Goal: Information Seeking & Learning: Learn about a topic

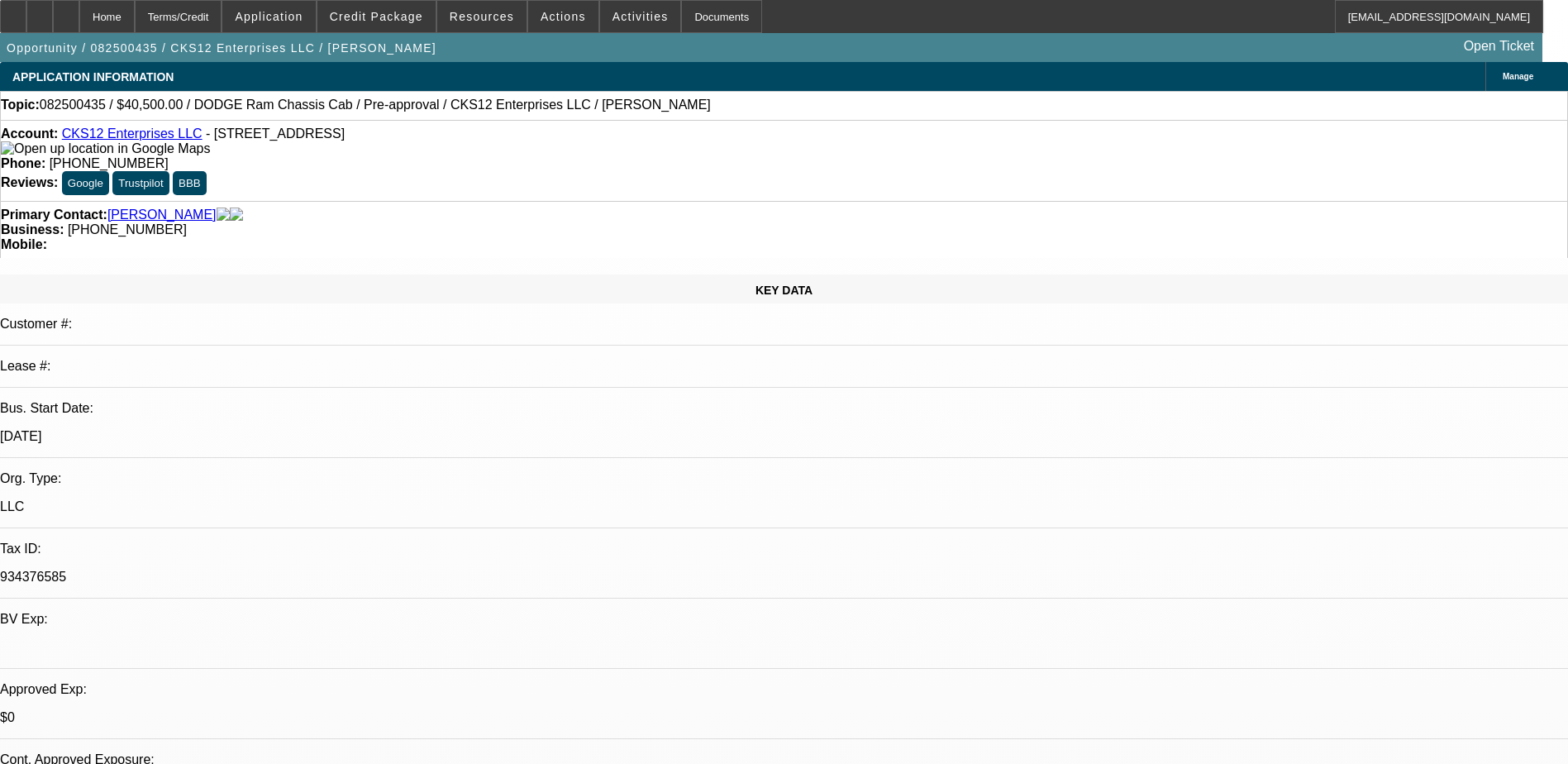
select select "0.1"
select select "0"
select select "0.1"
select select "0"
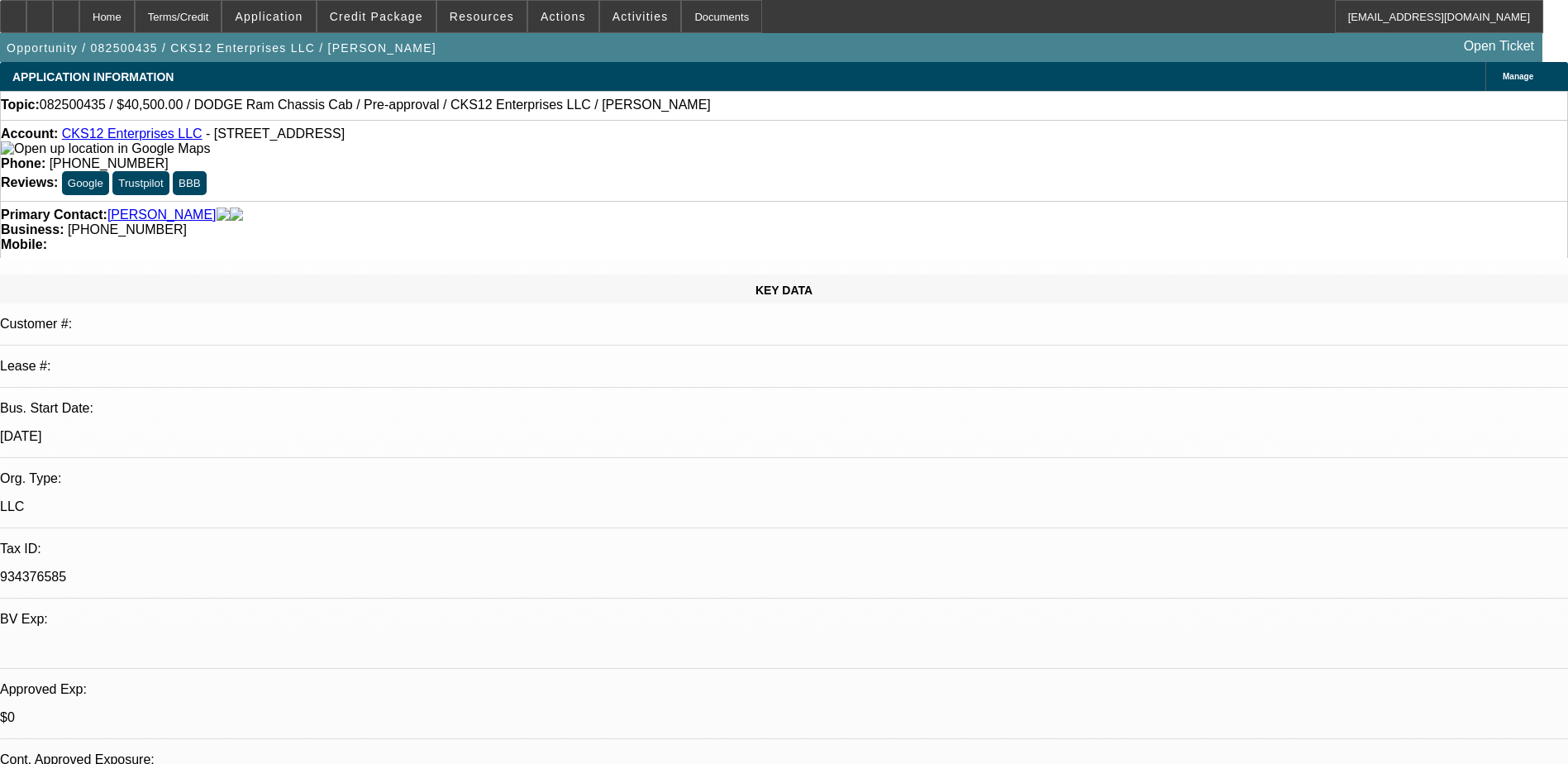
select select "0.1"
select select "2"
select select "0"
select select "0.1"
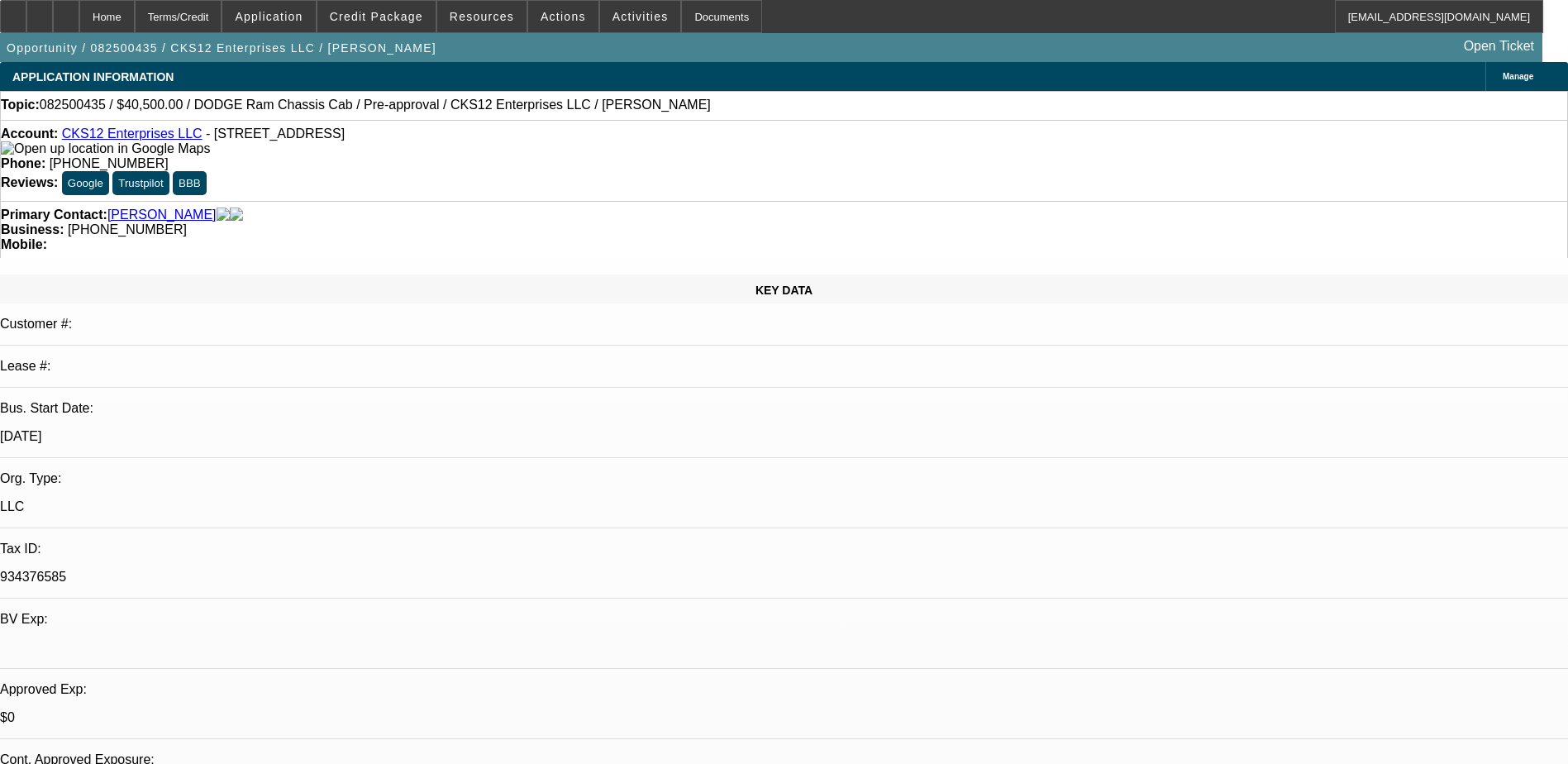
select select "2"
select select "0.1"
select select "1"
select select "9"
select select "6"
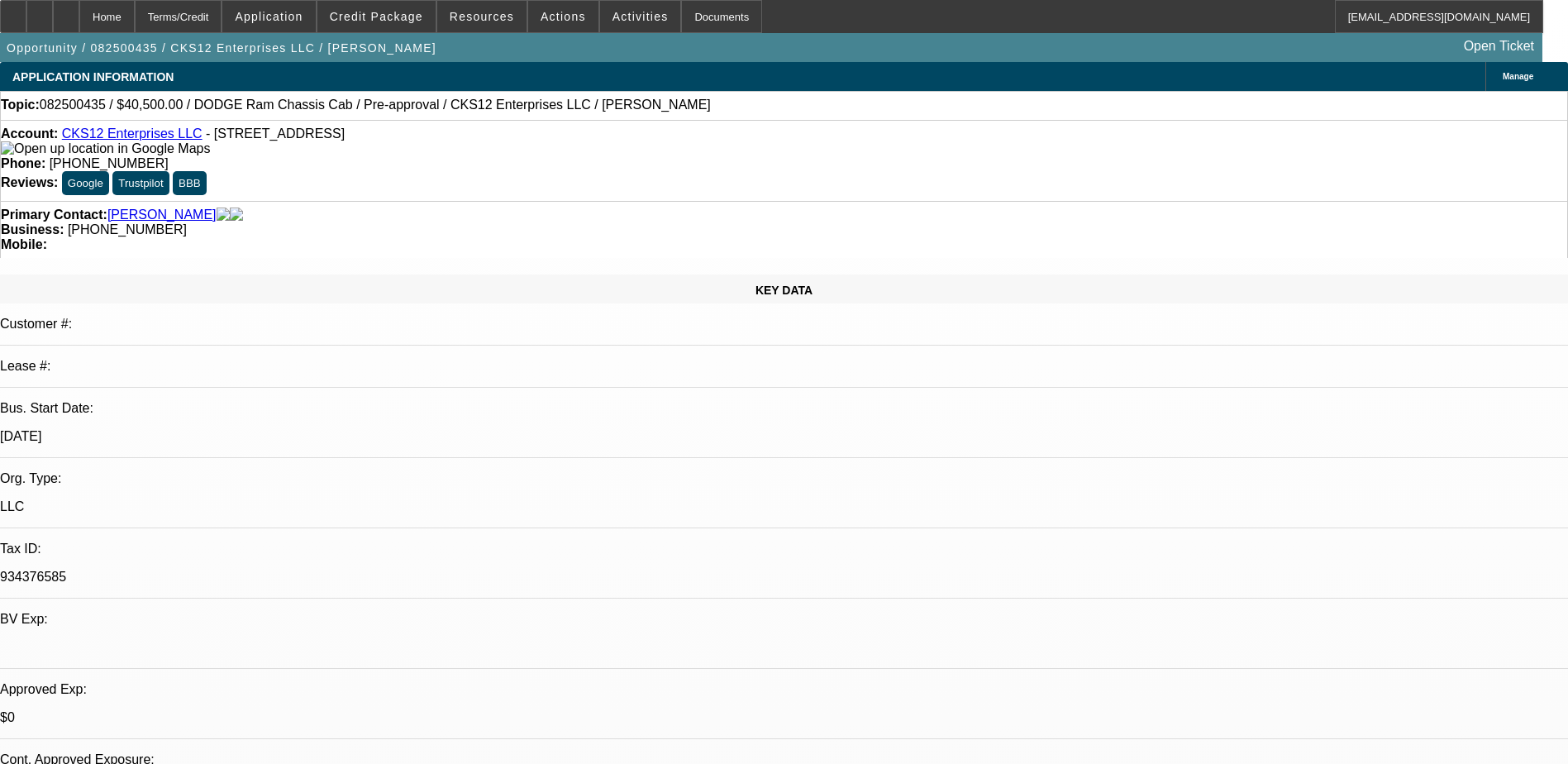
select select "1"
select select "9"
select select "6"
select select "1"
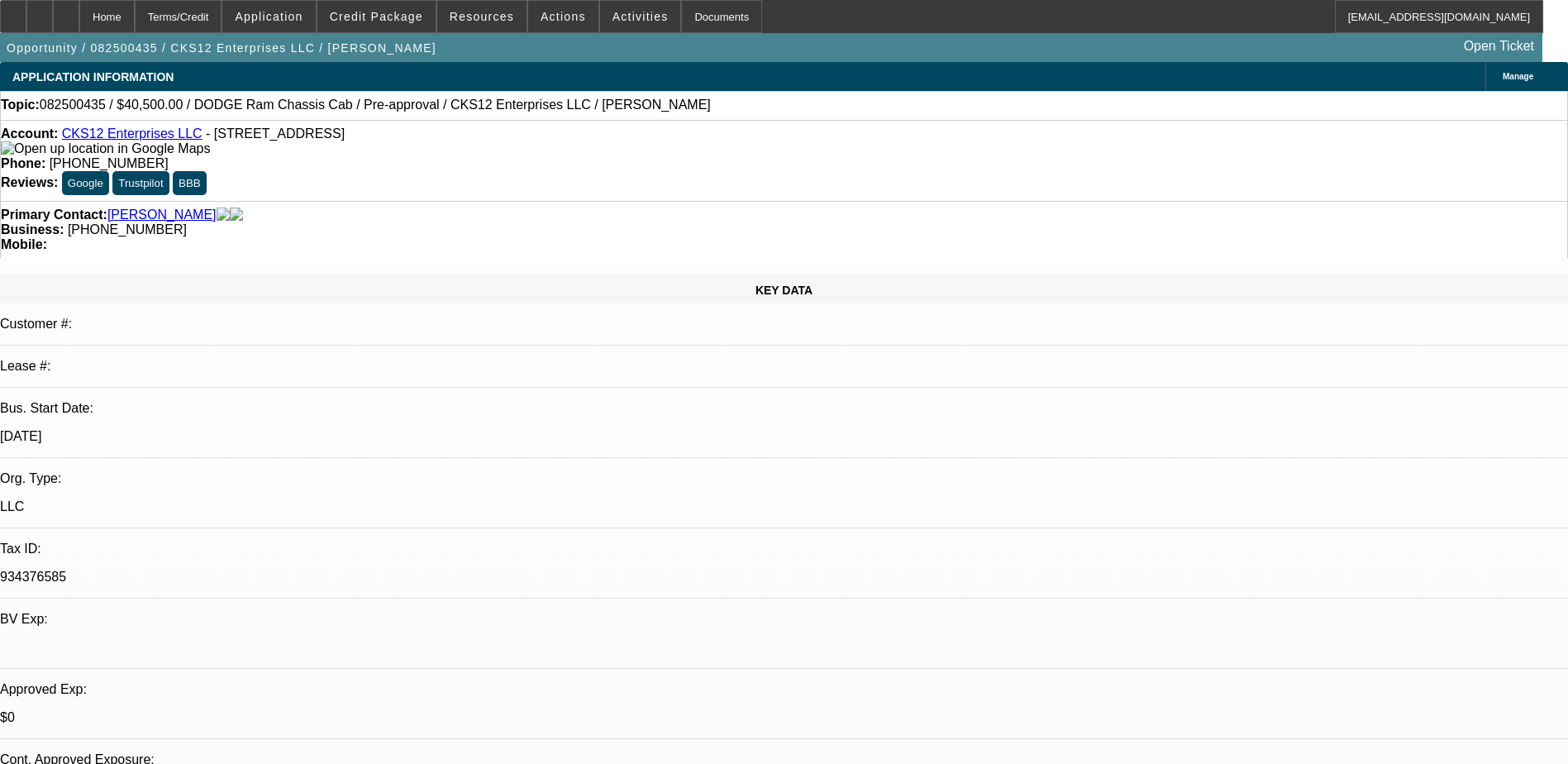
select select "6"
select select "1"
select select "4"
click at [53, 20] on div at bounding box center [40, 16] width 27 height 33
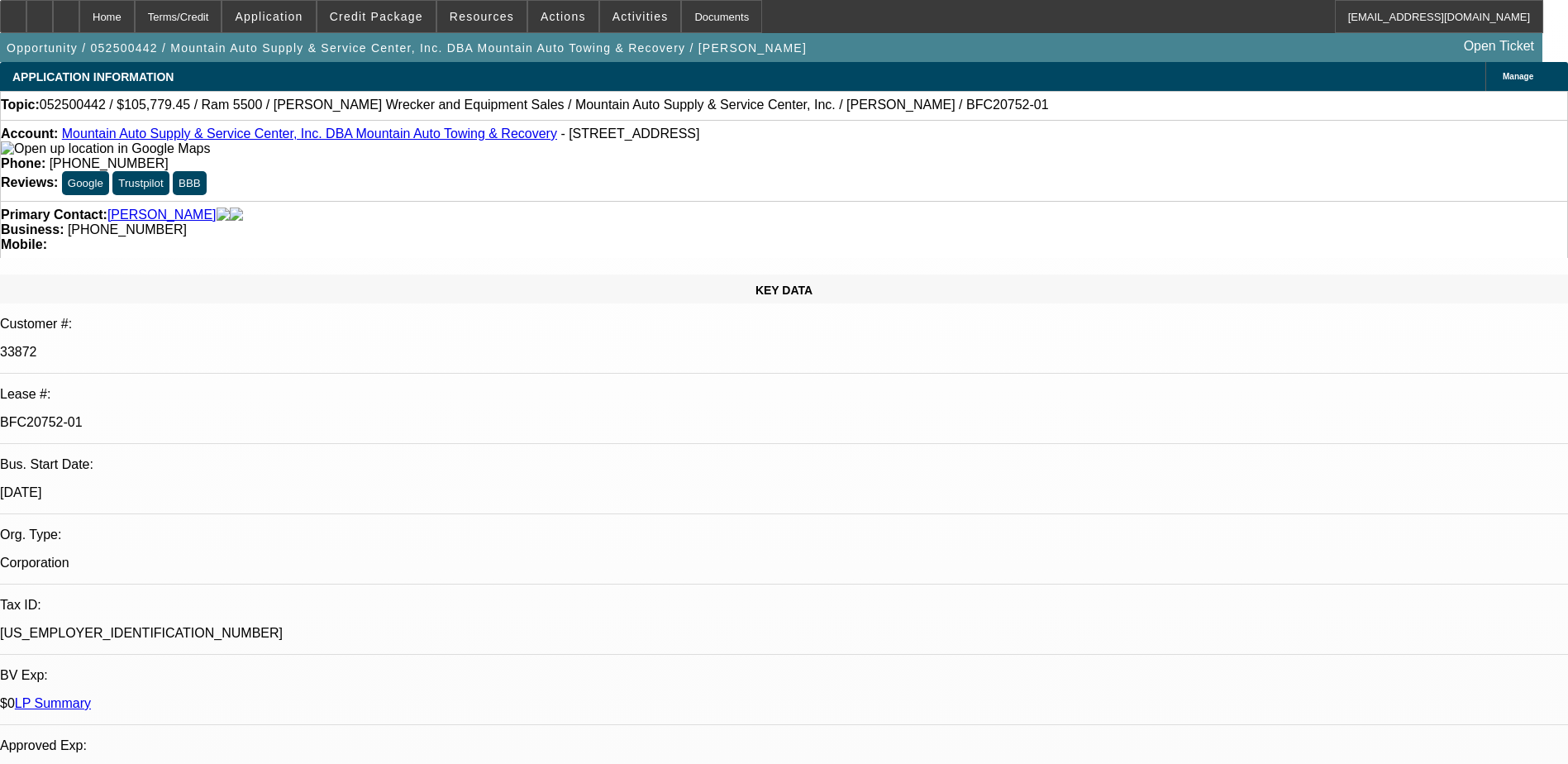
select select "0"
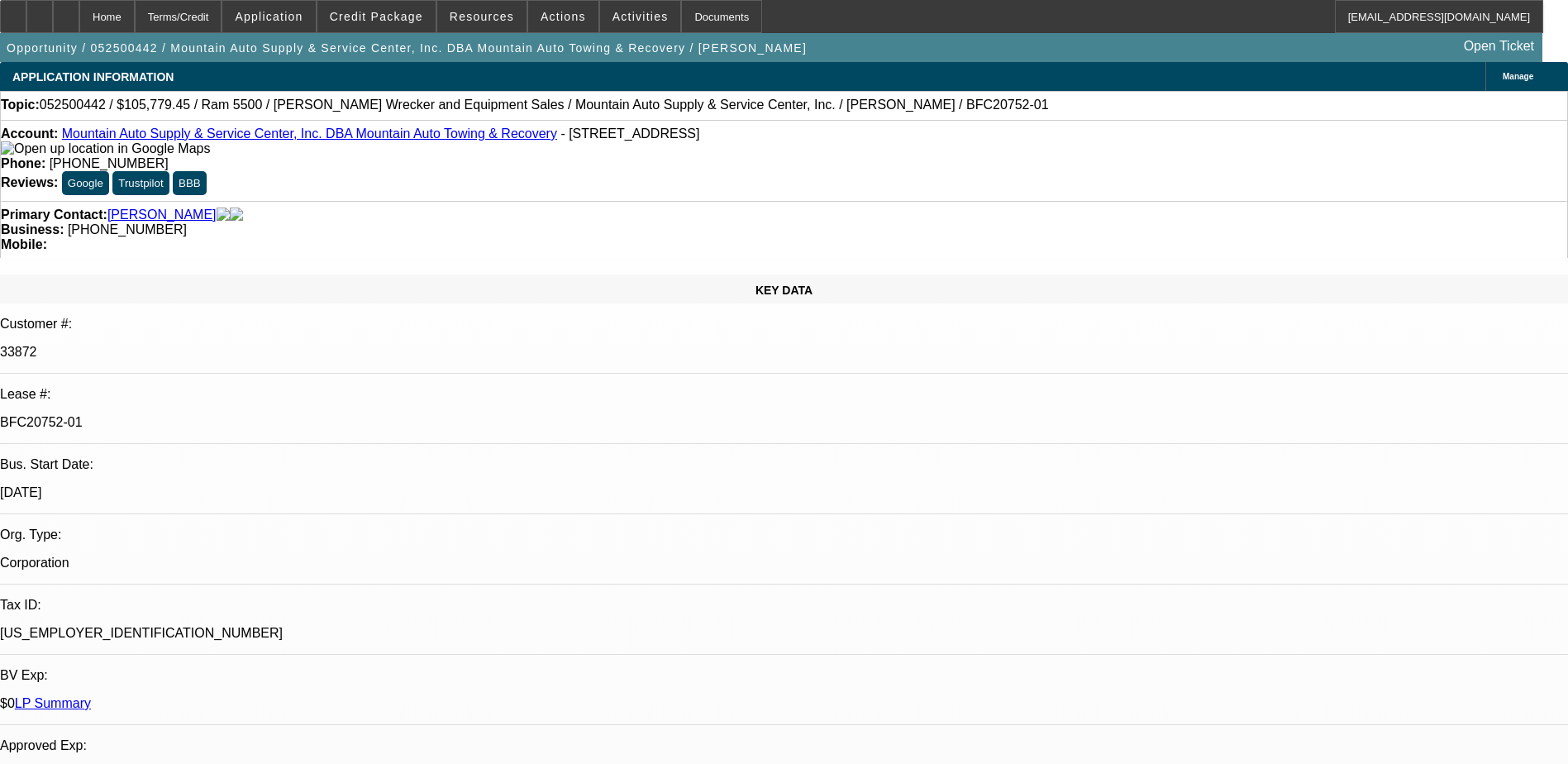
select select "0"
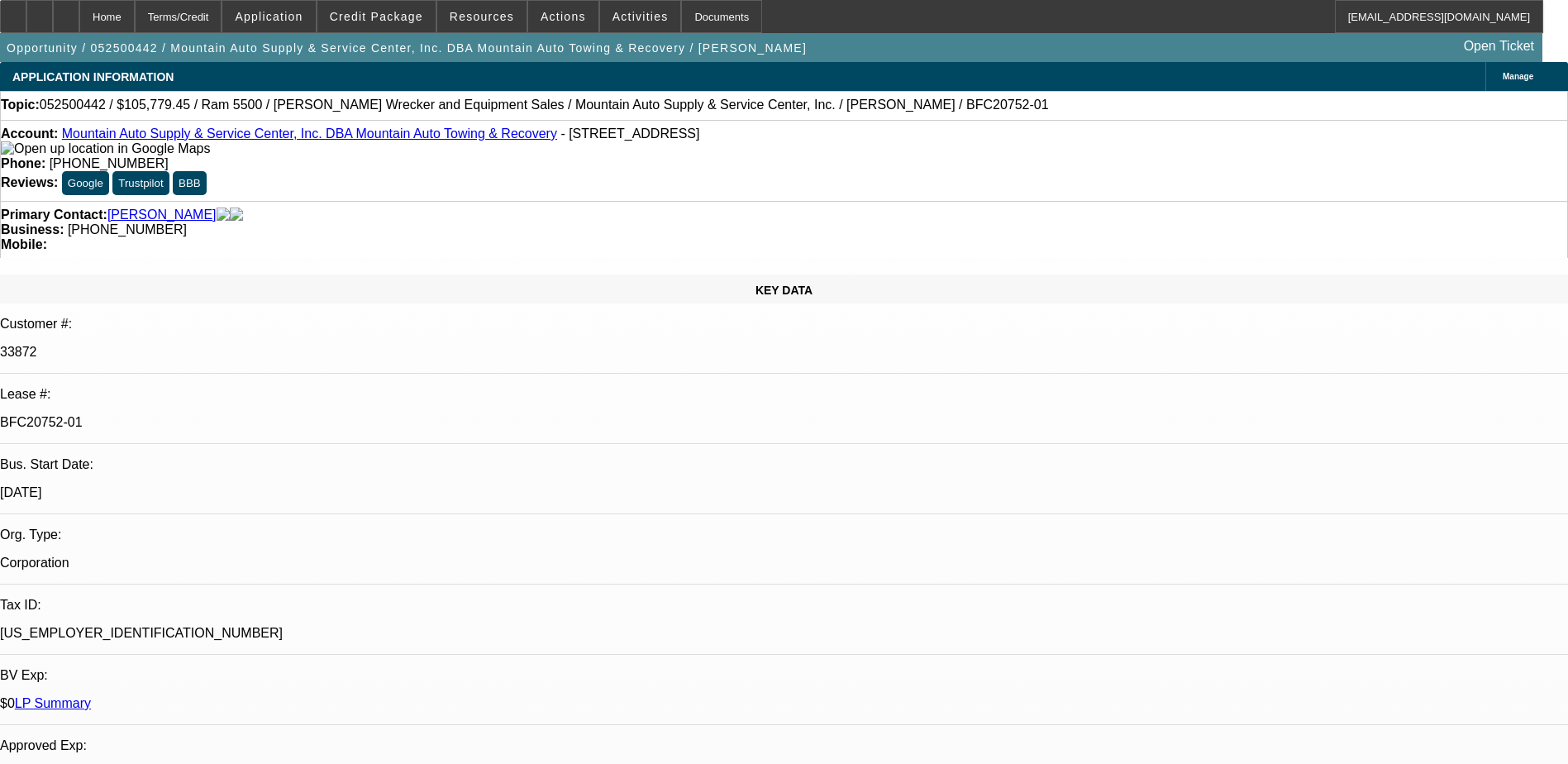
select select "0"
select select "1"
select select "3"
select select "6"
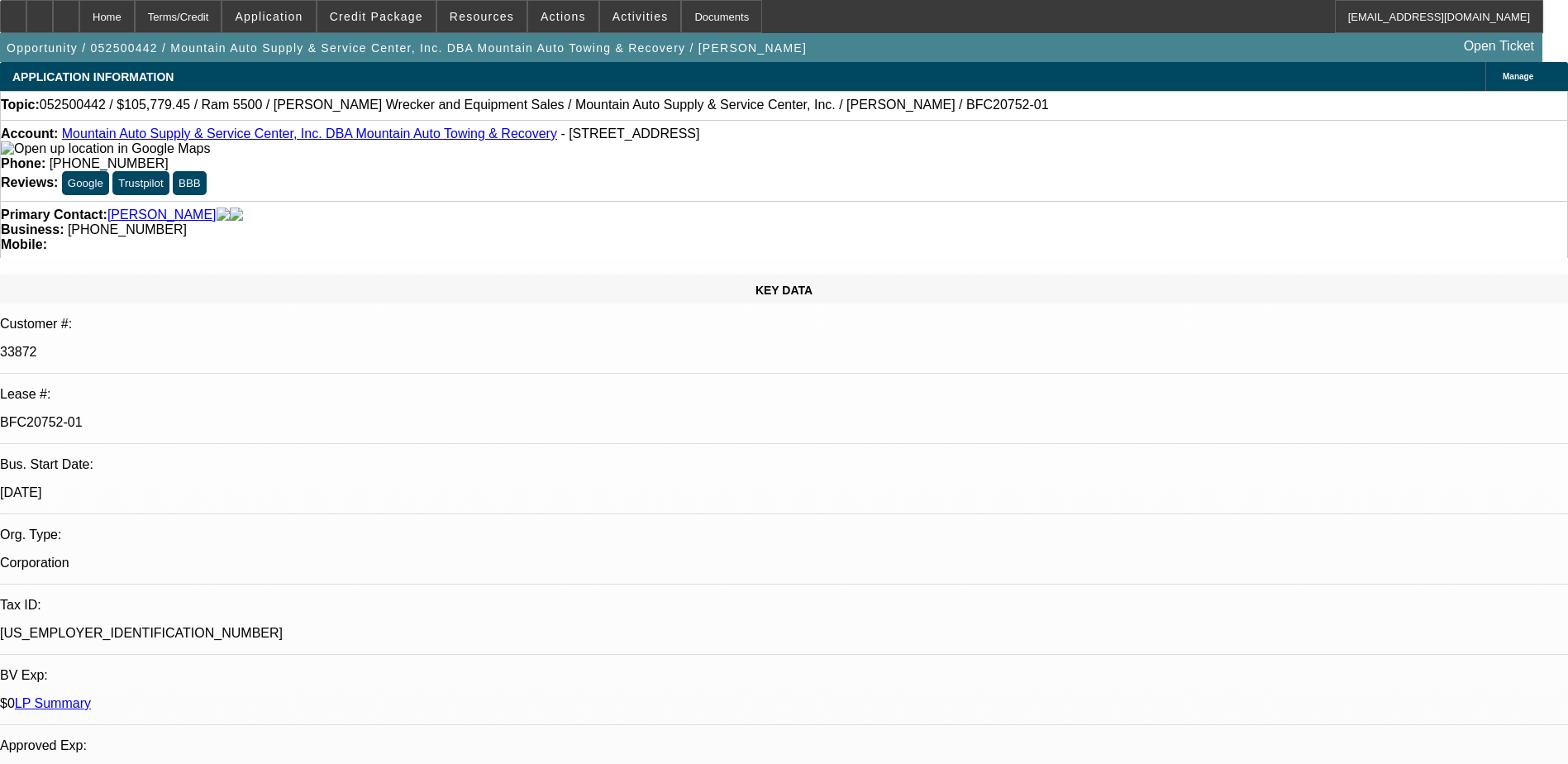
select select "1"
select select "6"
select select "1"
select select "3"
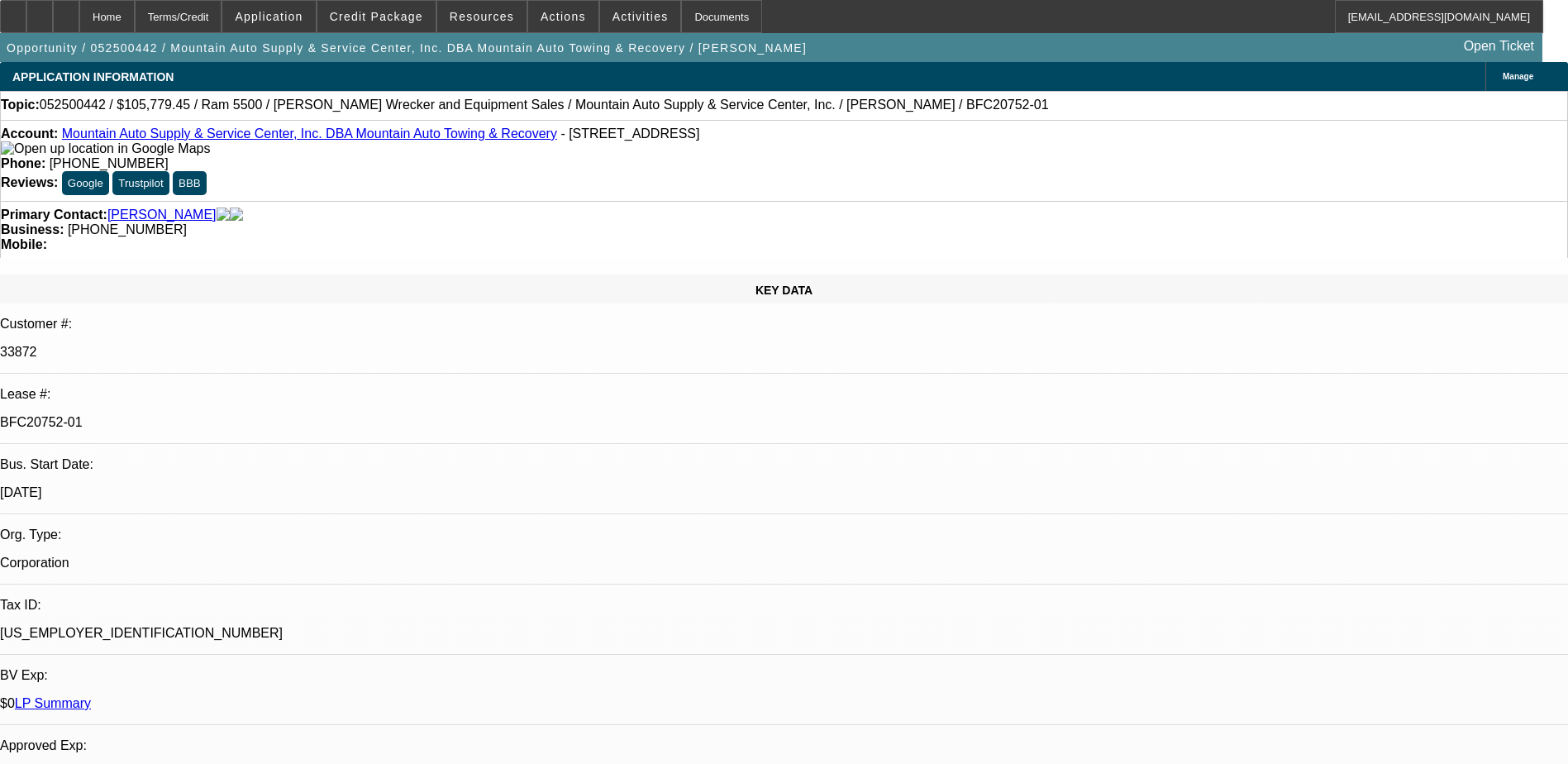
select select "6"
select select "1"
select select "3"
select select "6"
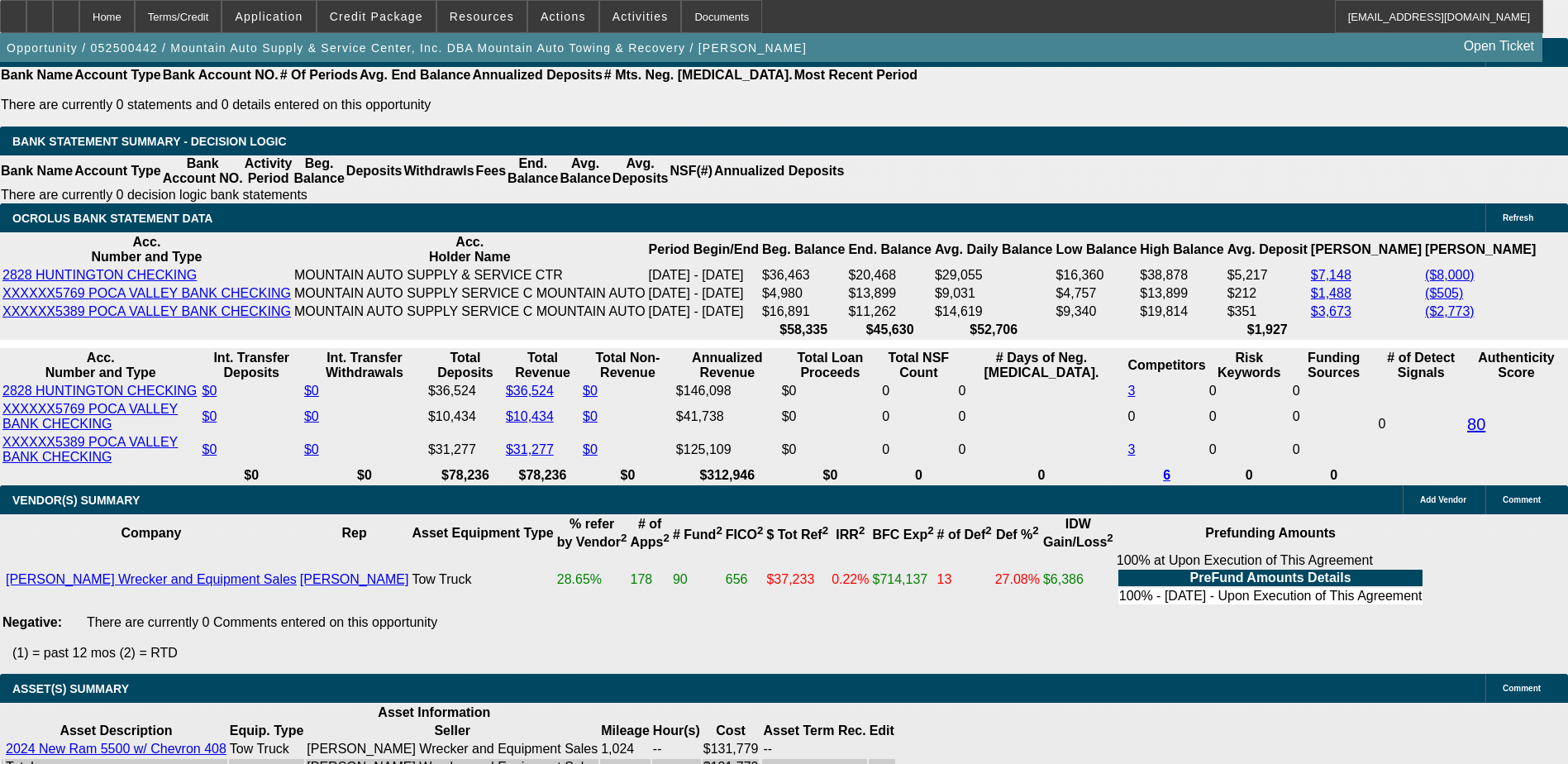
scroll to position [3224, 0]
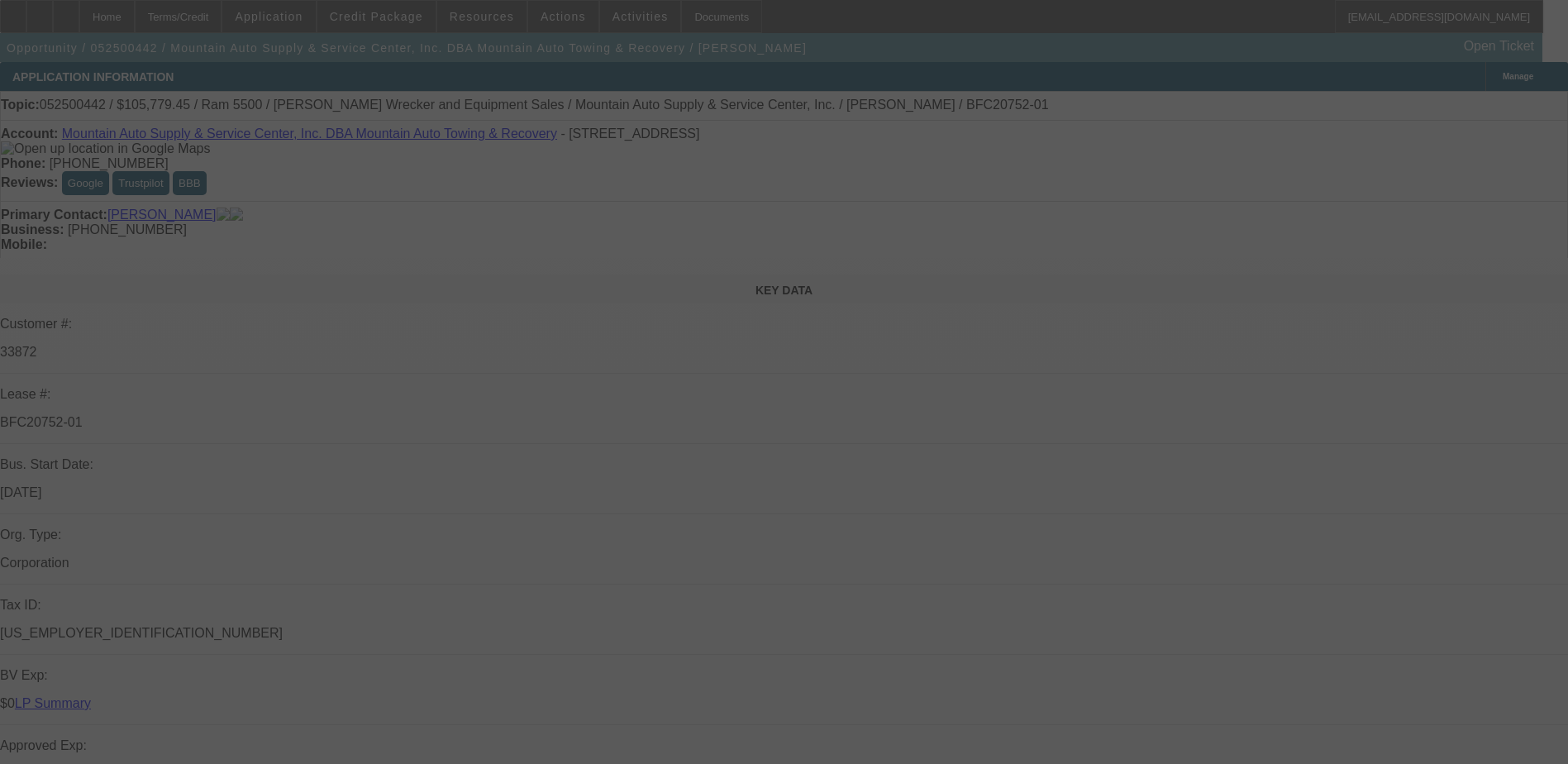
select select "0"
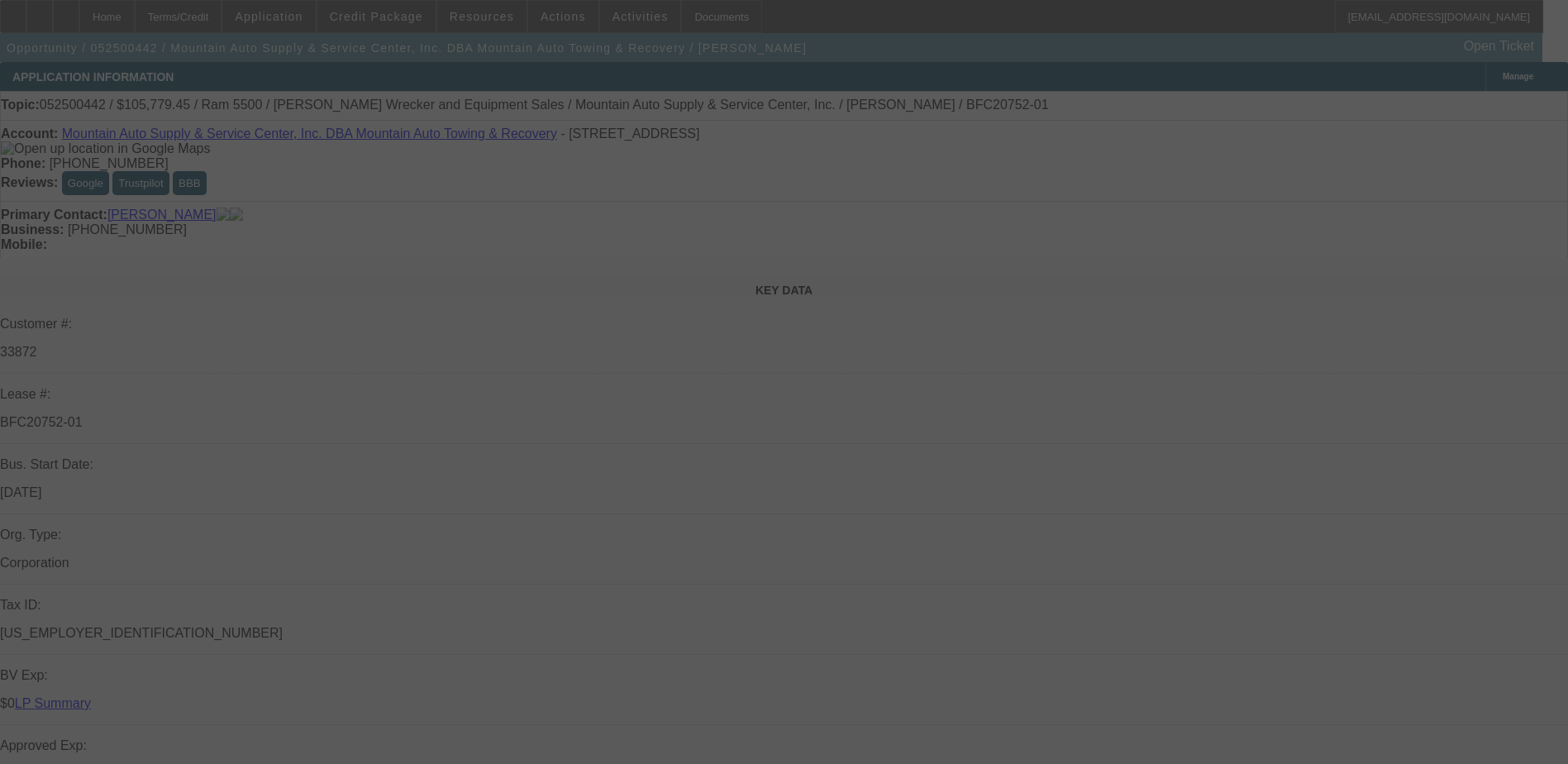
select select "0"
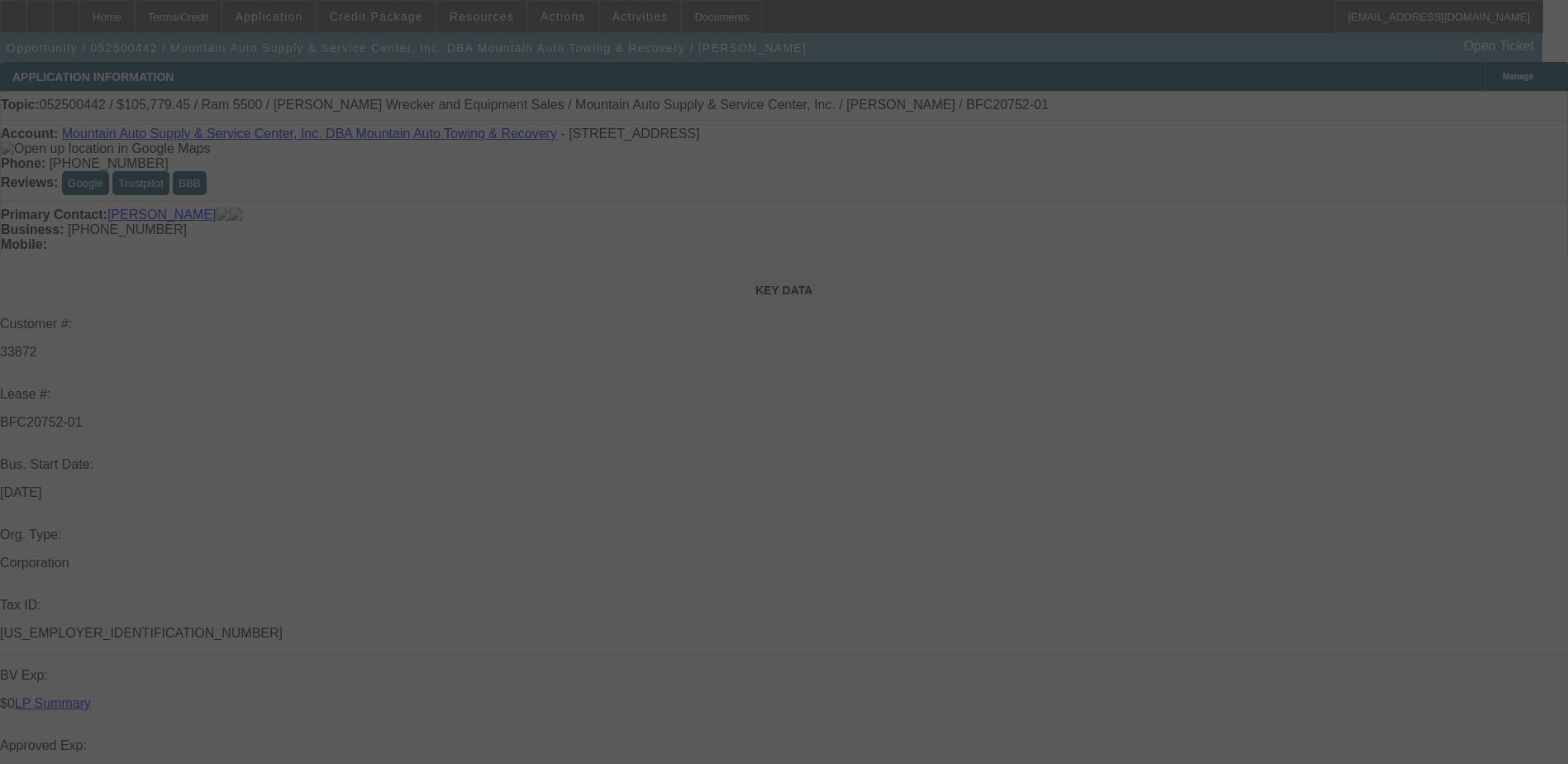
select select "0"
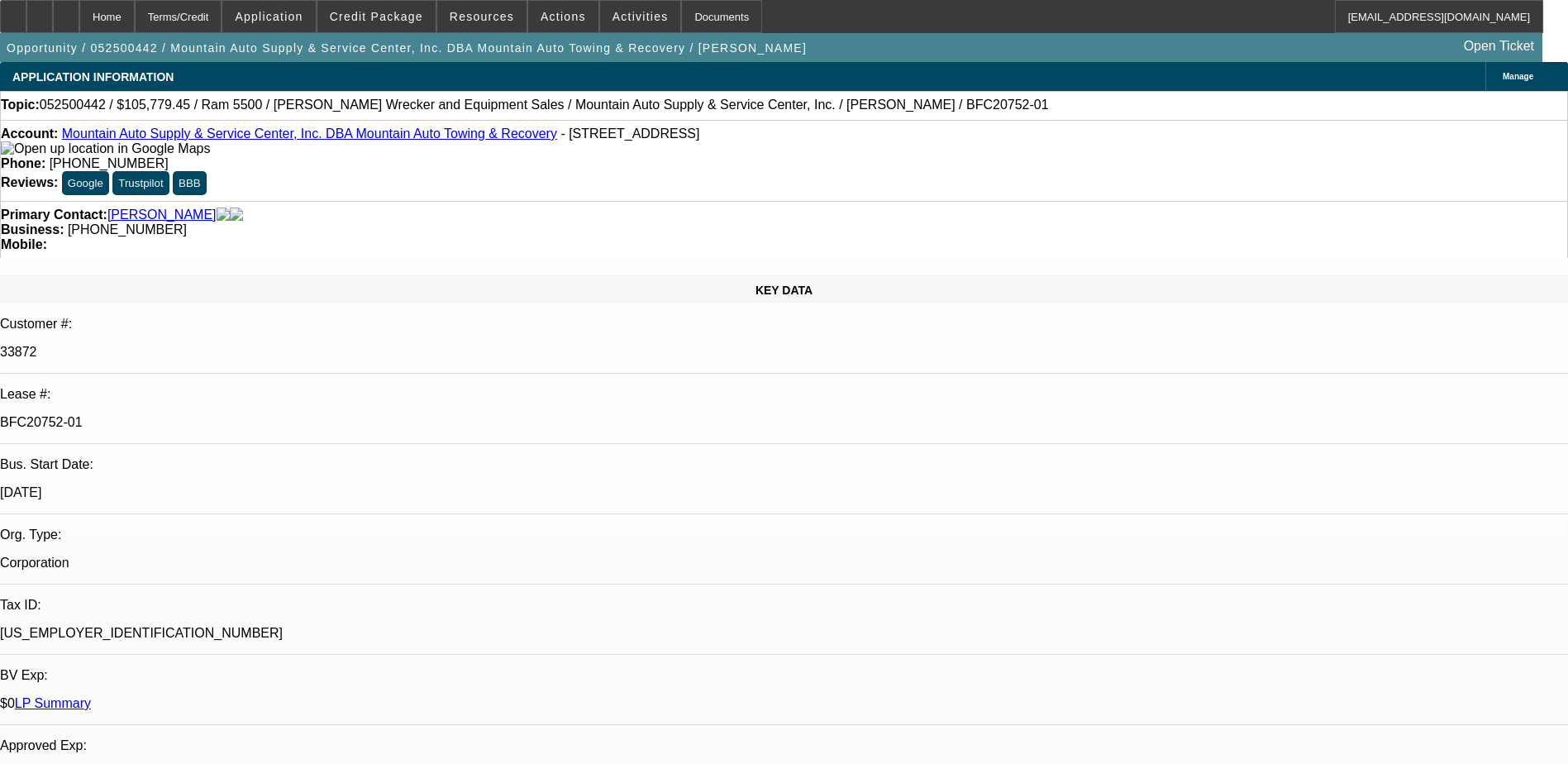
select select "1"
select select "3"
select select "6"
select select "1"
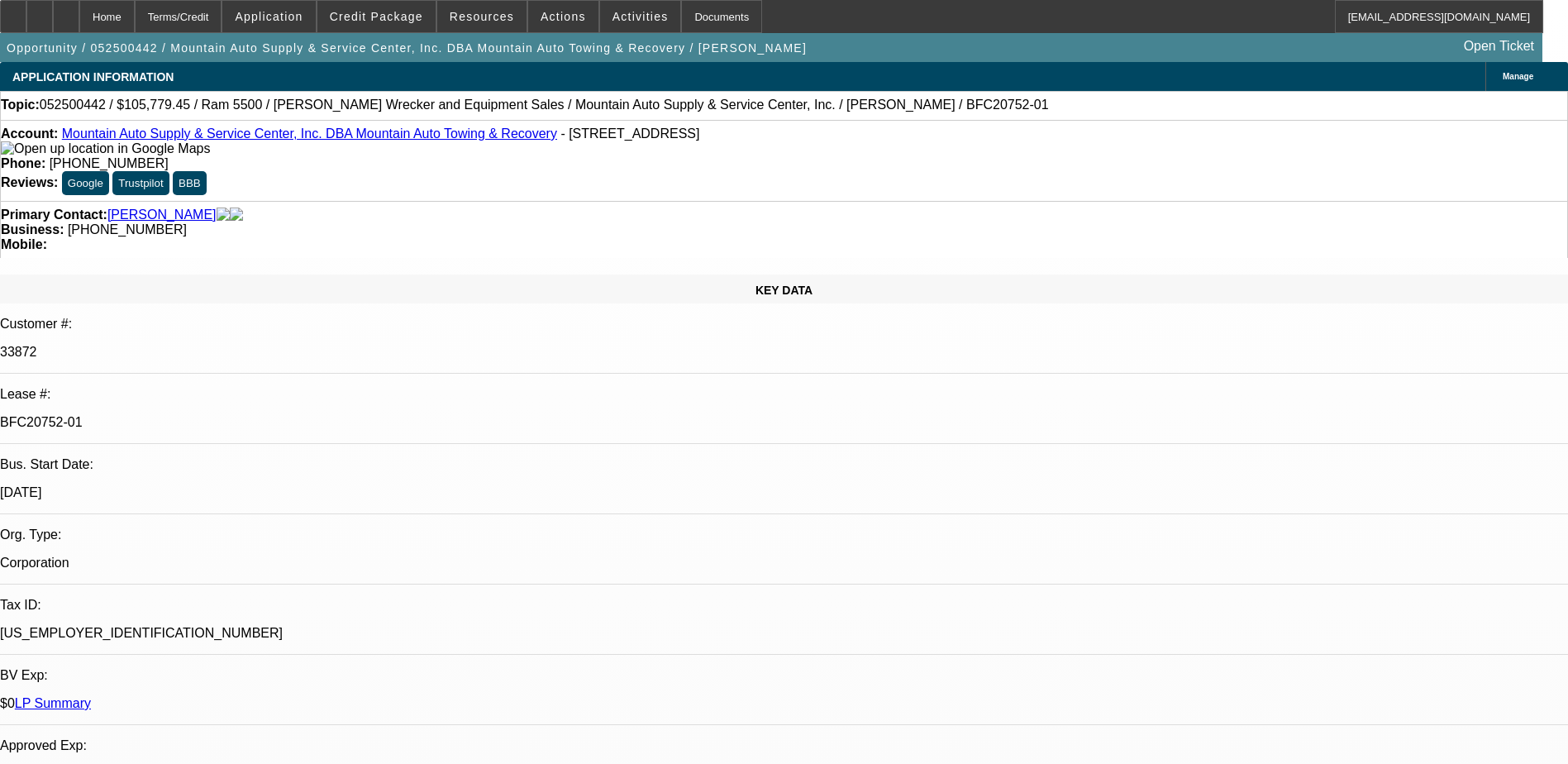
select select "6"
select select "1"
select select "3"
select select "6"
select select "1"
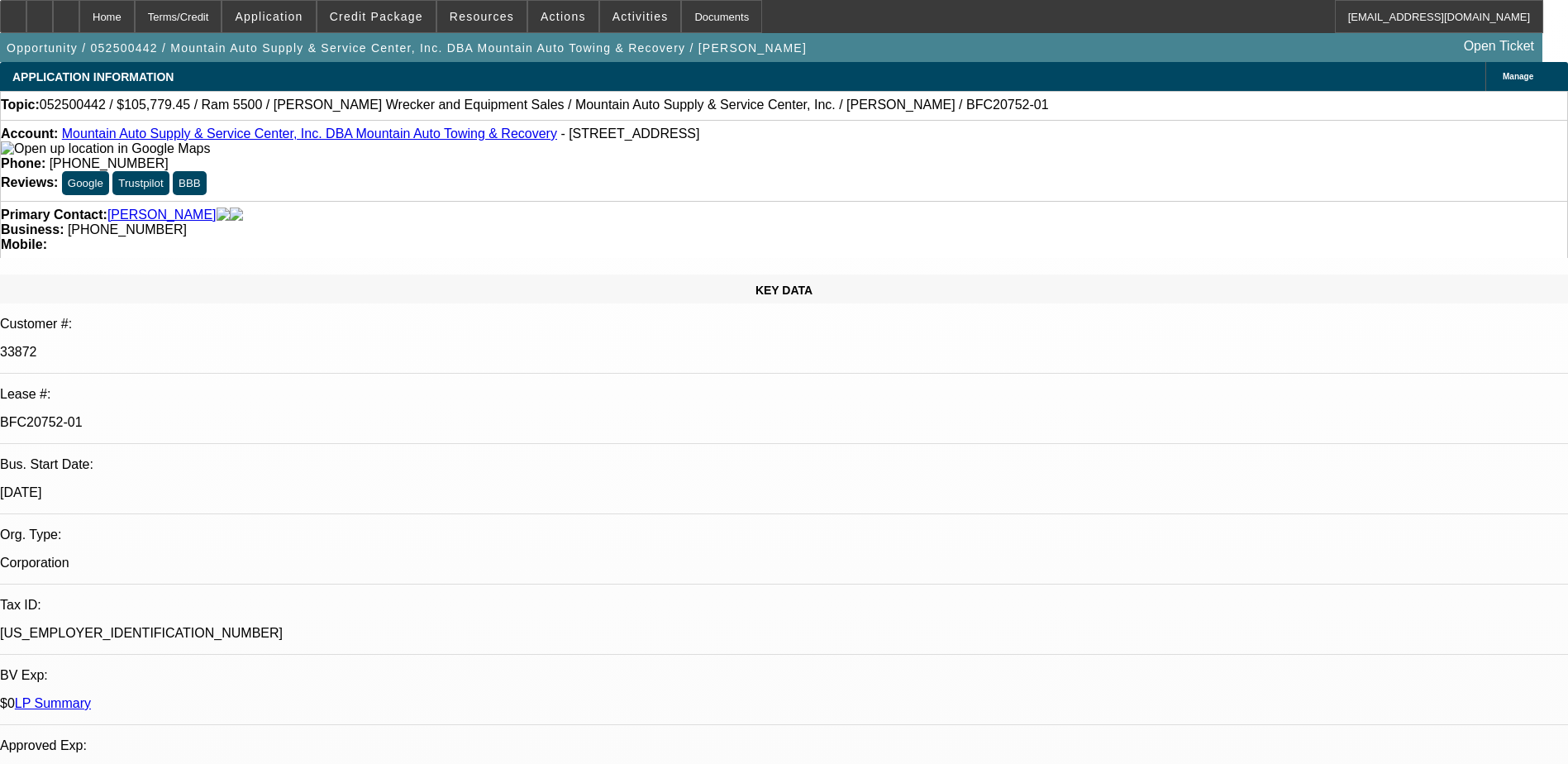
select select "3"
select select "6"
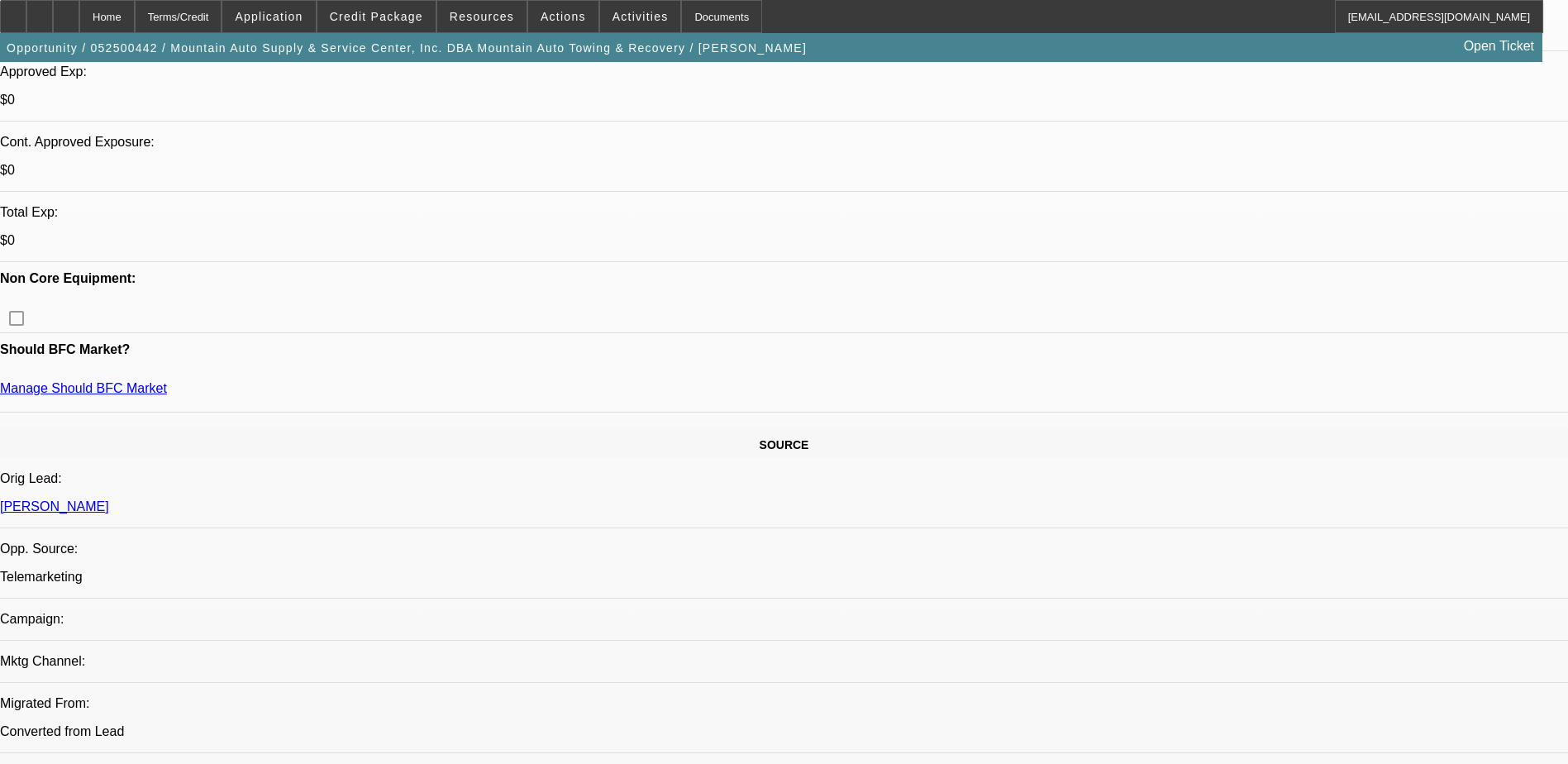
scroll to position [518, 0]
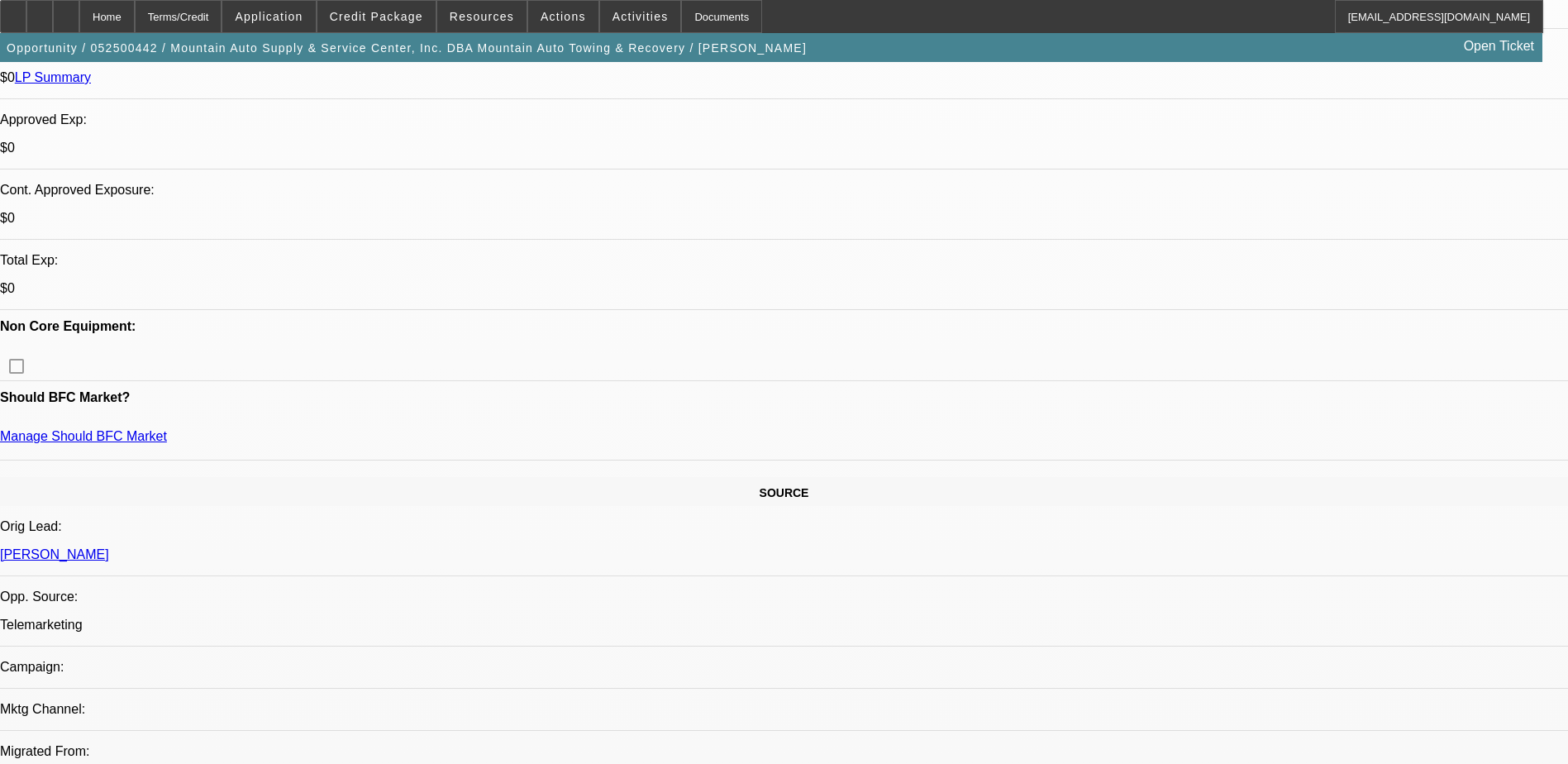
scroll to position [766, 0]
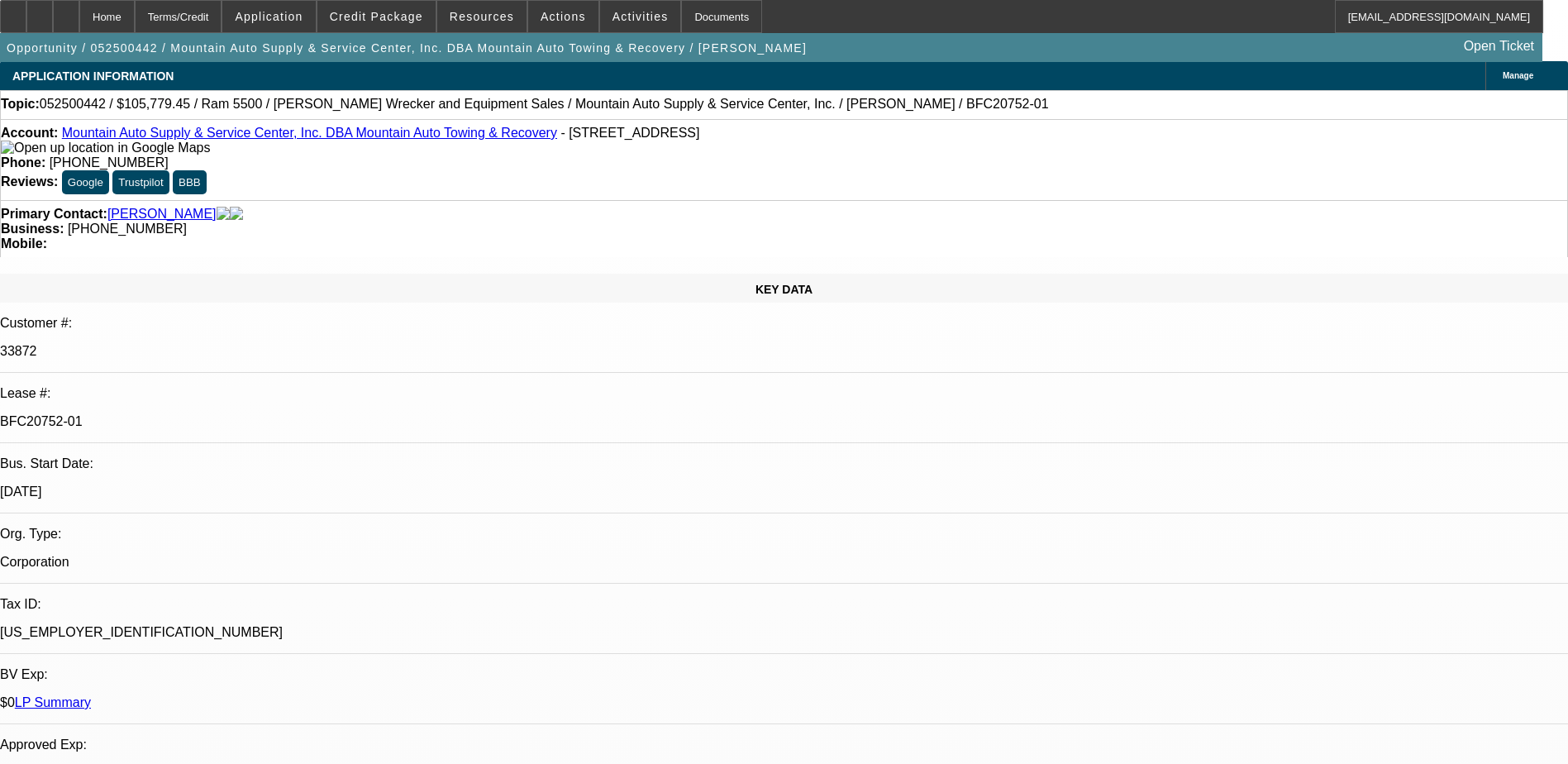
scroll to position [0, 0]
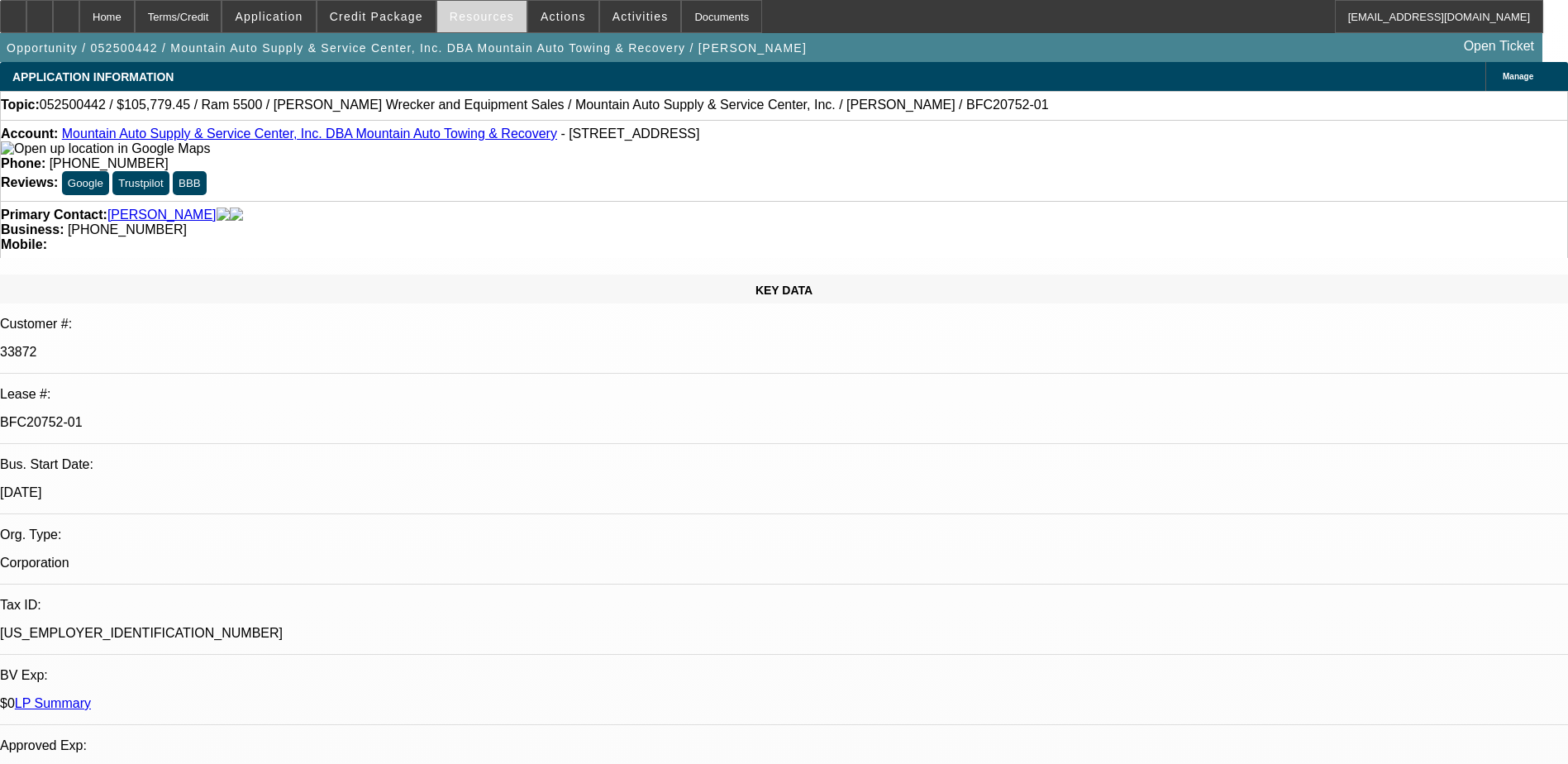
click at [461, 12] on span "Resources" at bounding box center [482, 16] width 65 height 13
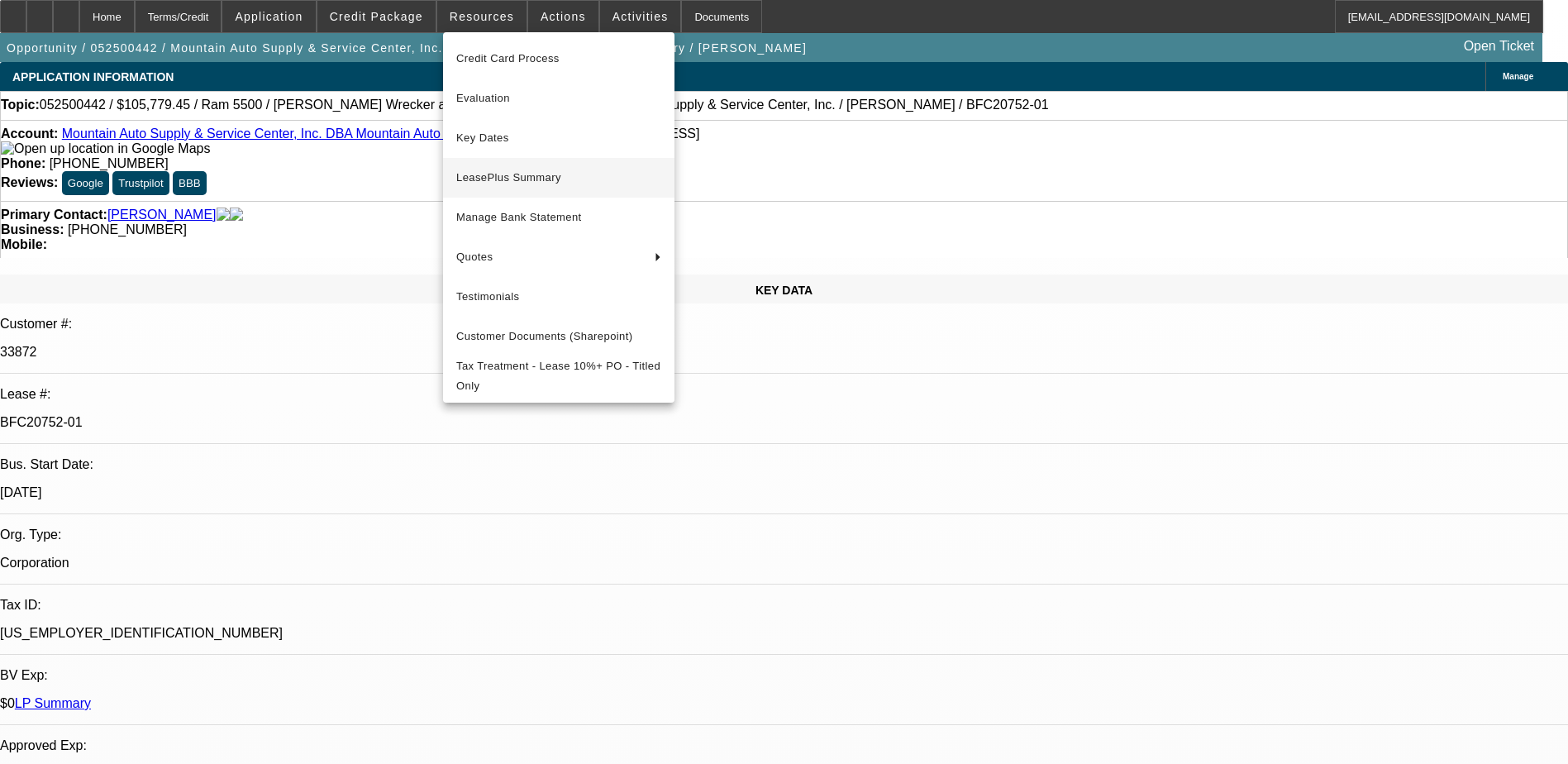
click at [538, 170] on span "LeasePlus Summary" at bounding box center [559, 177] width 205 height 20
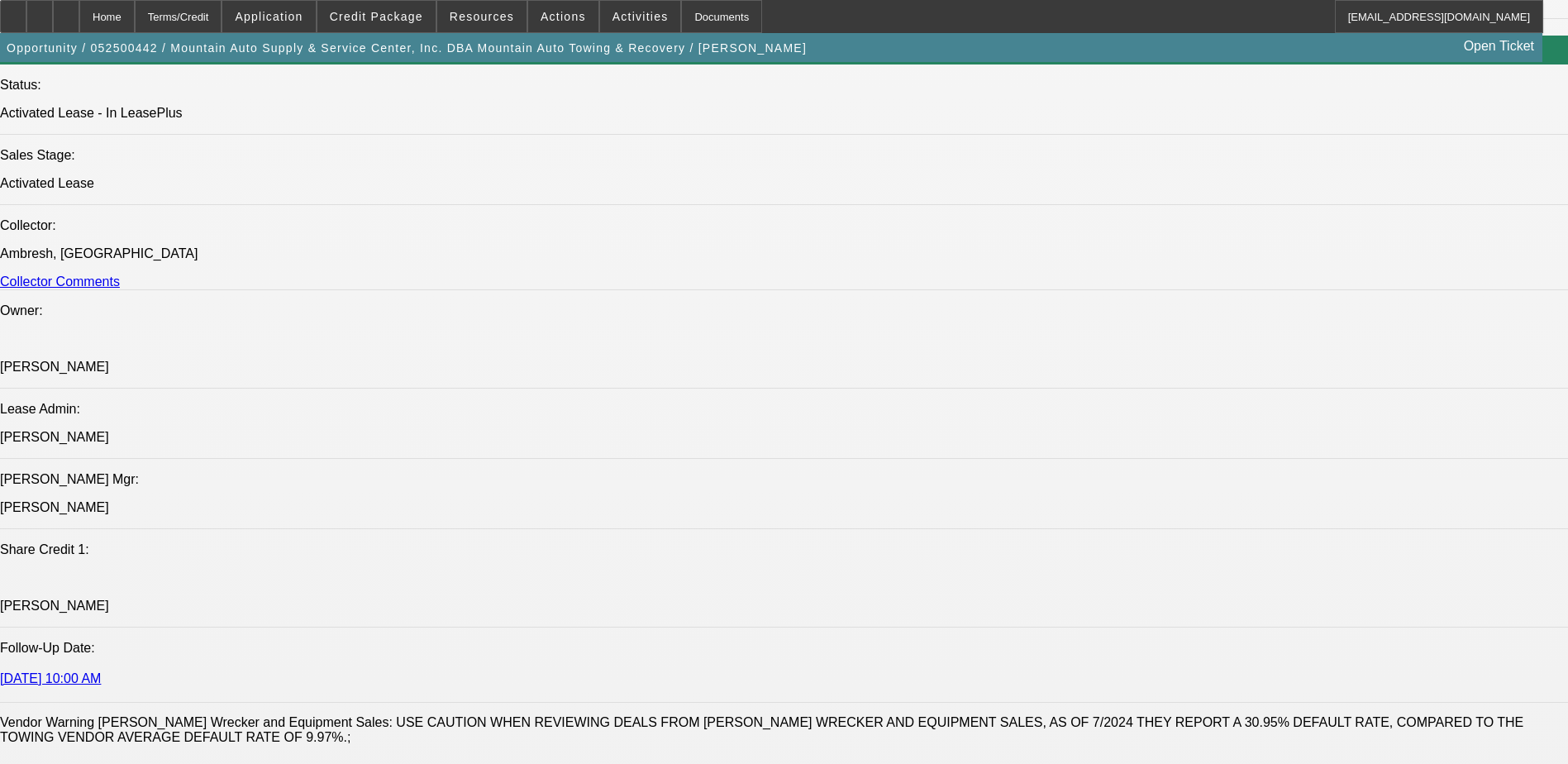
scroll to position [1902, 0]
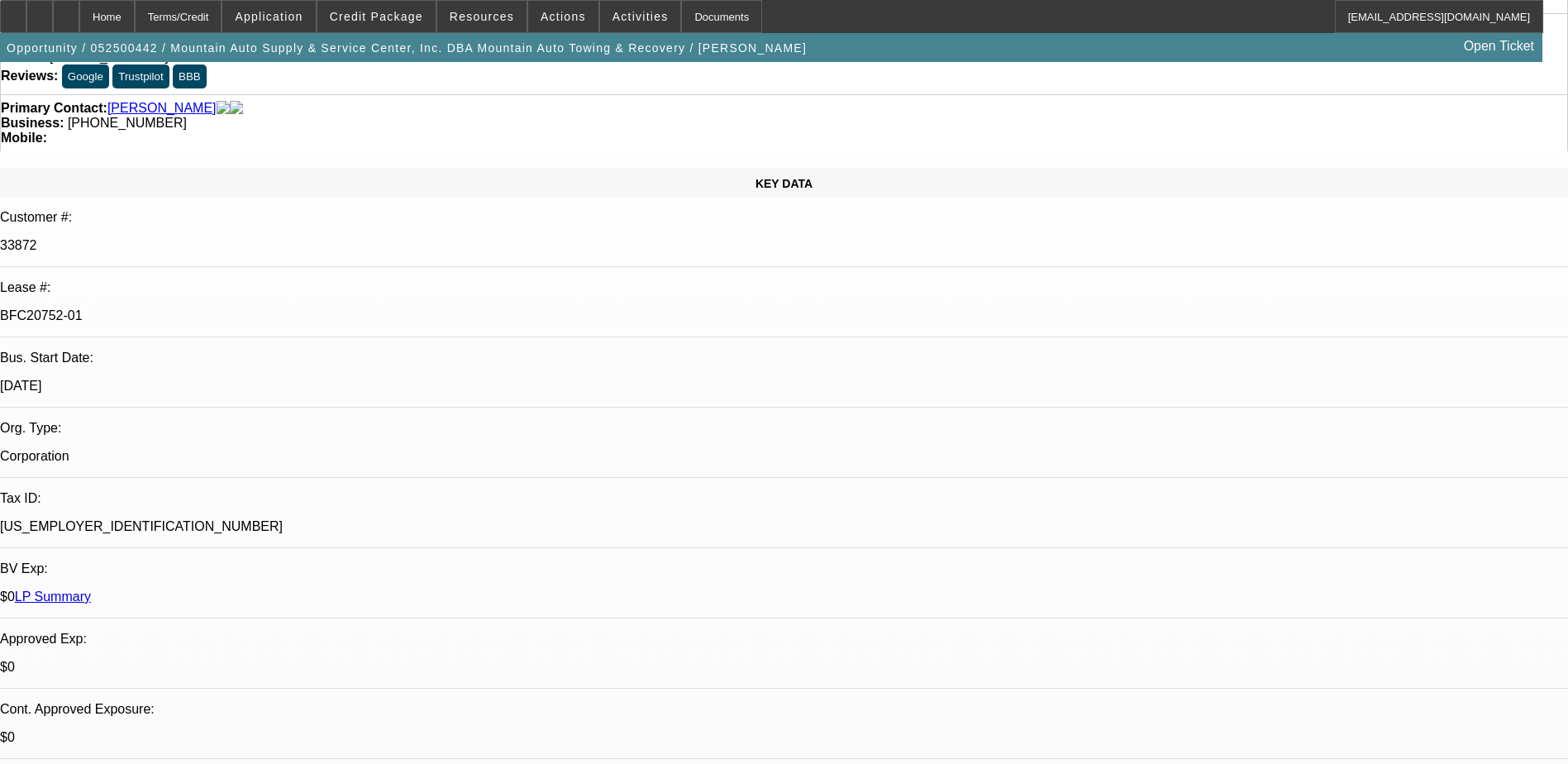
scroll to position [0, 0]
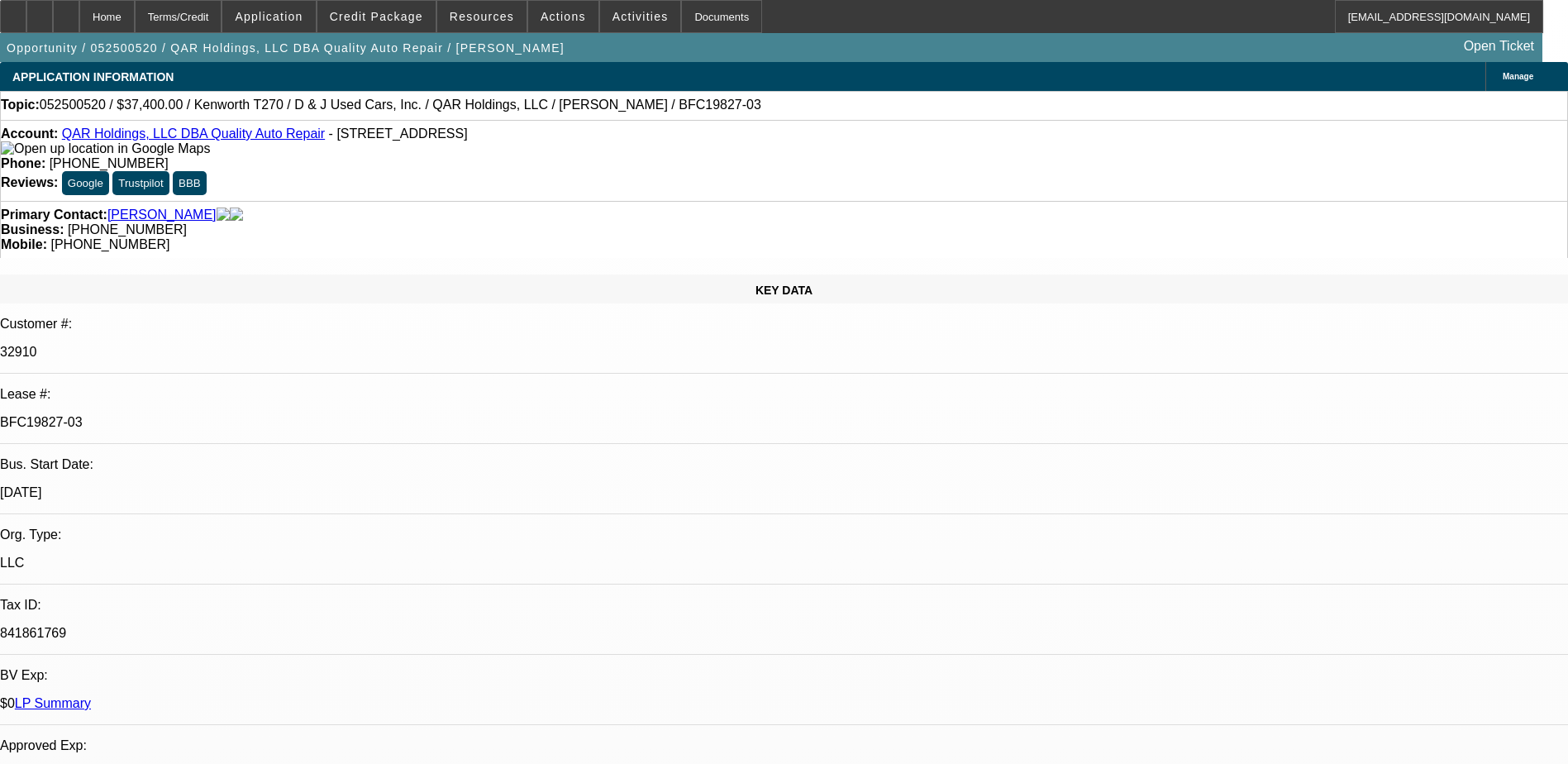
select select "0"
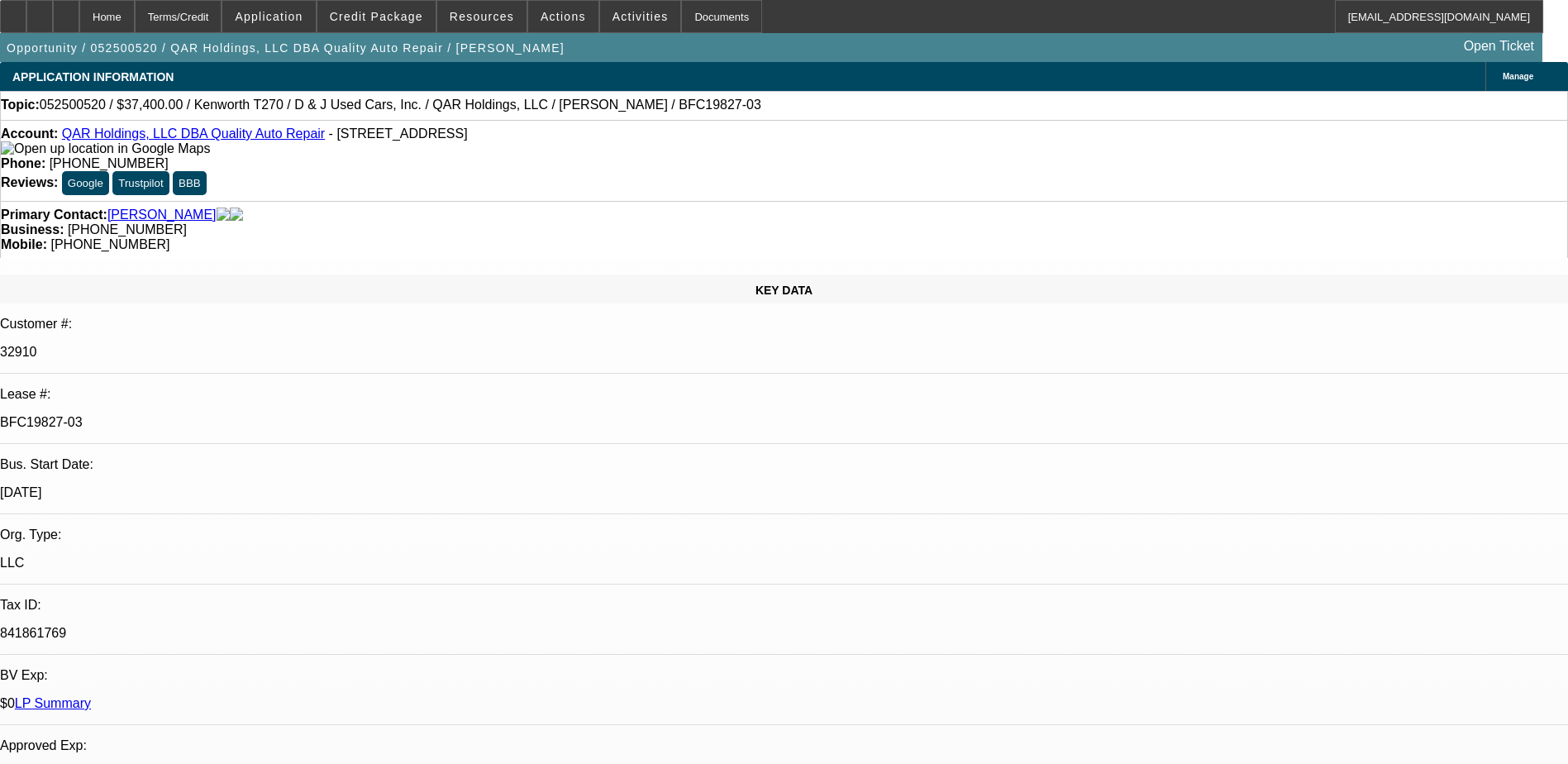
select select "0"
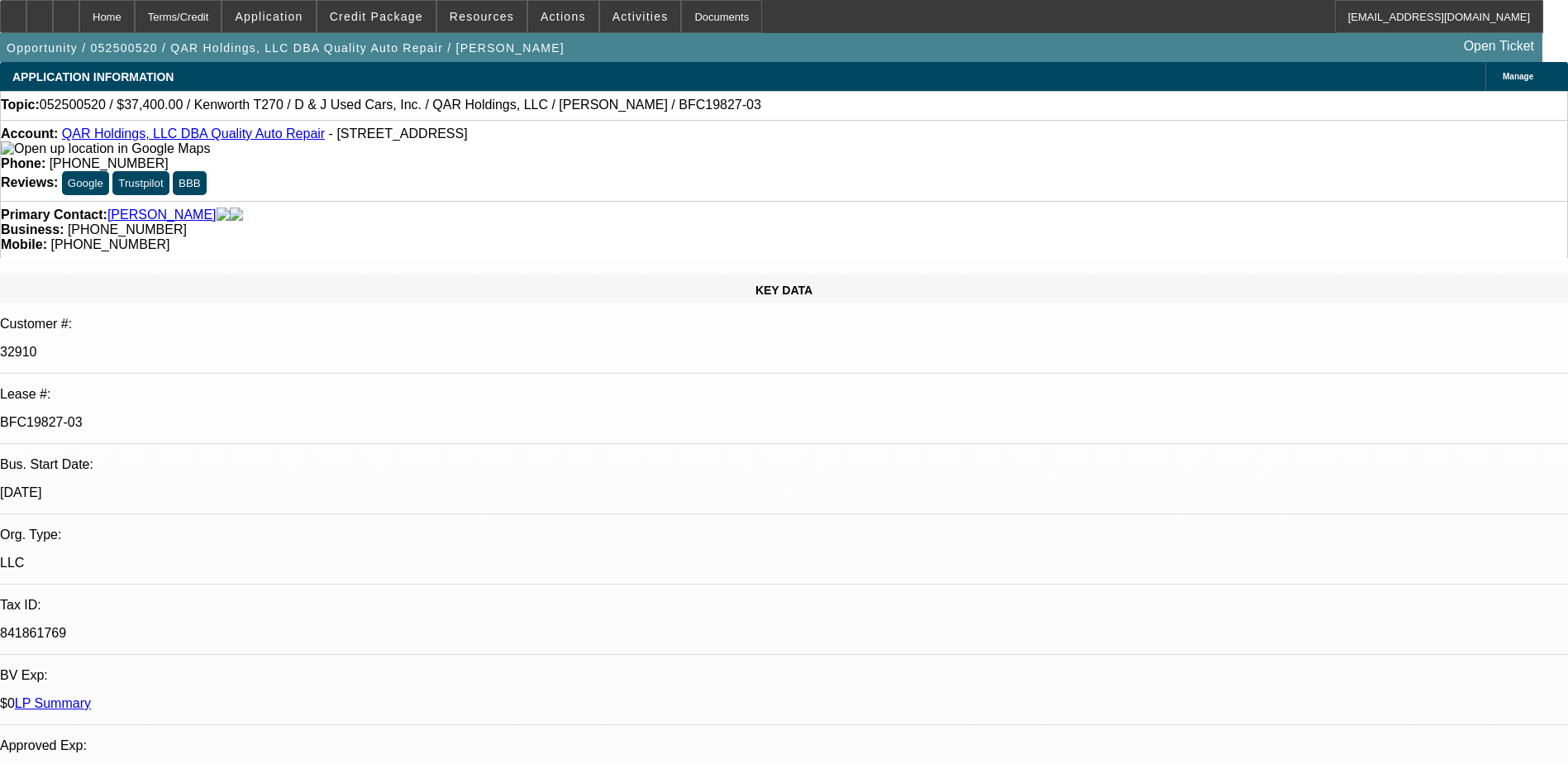
select select "0"
select select "1"
select select "6"
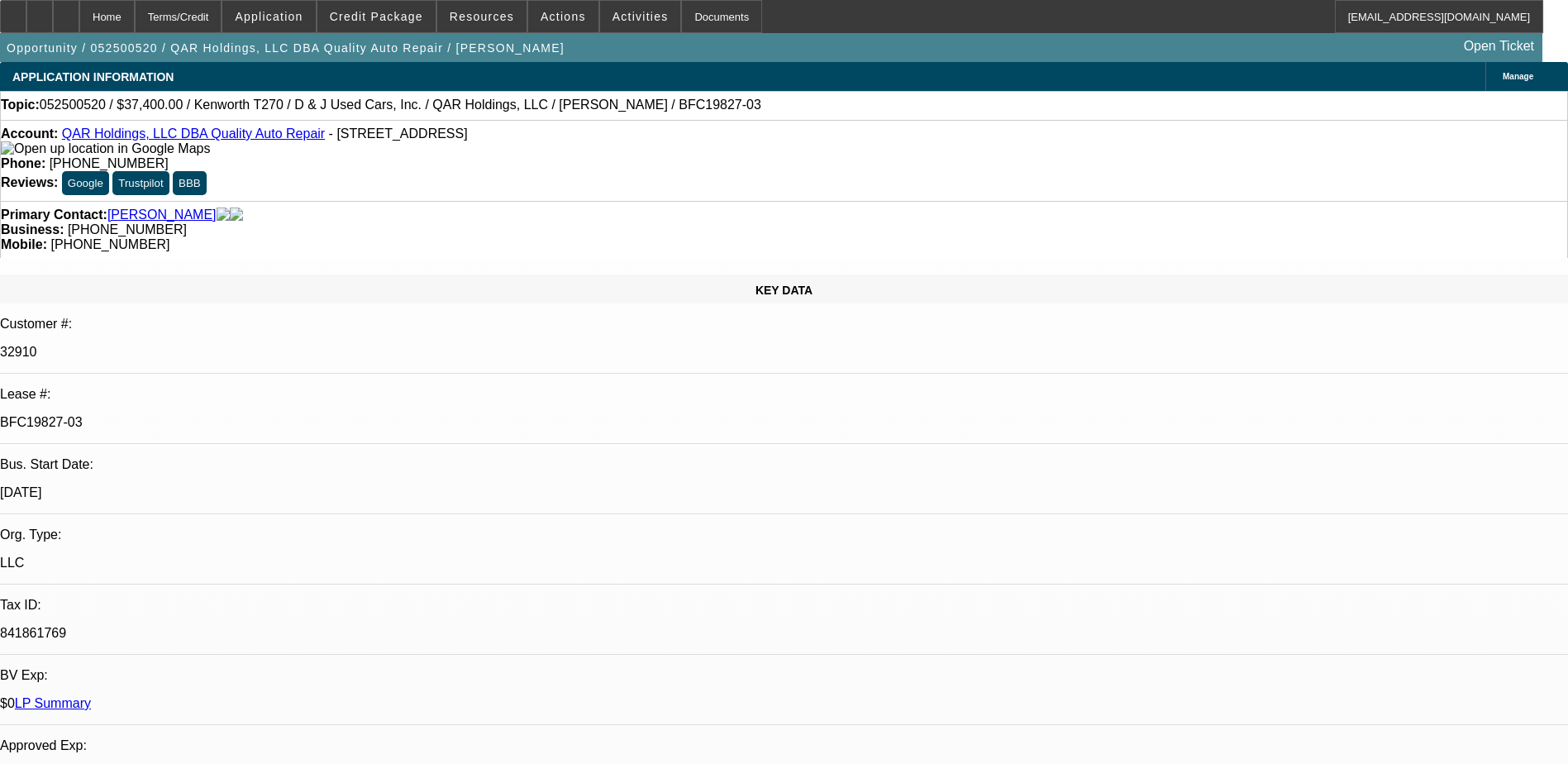
select select "1"
select select "2"
select select "6"
select select "1"
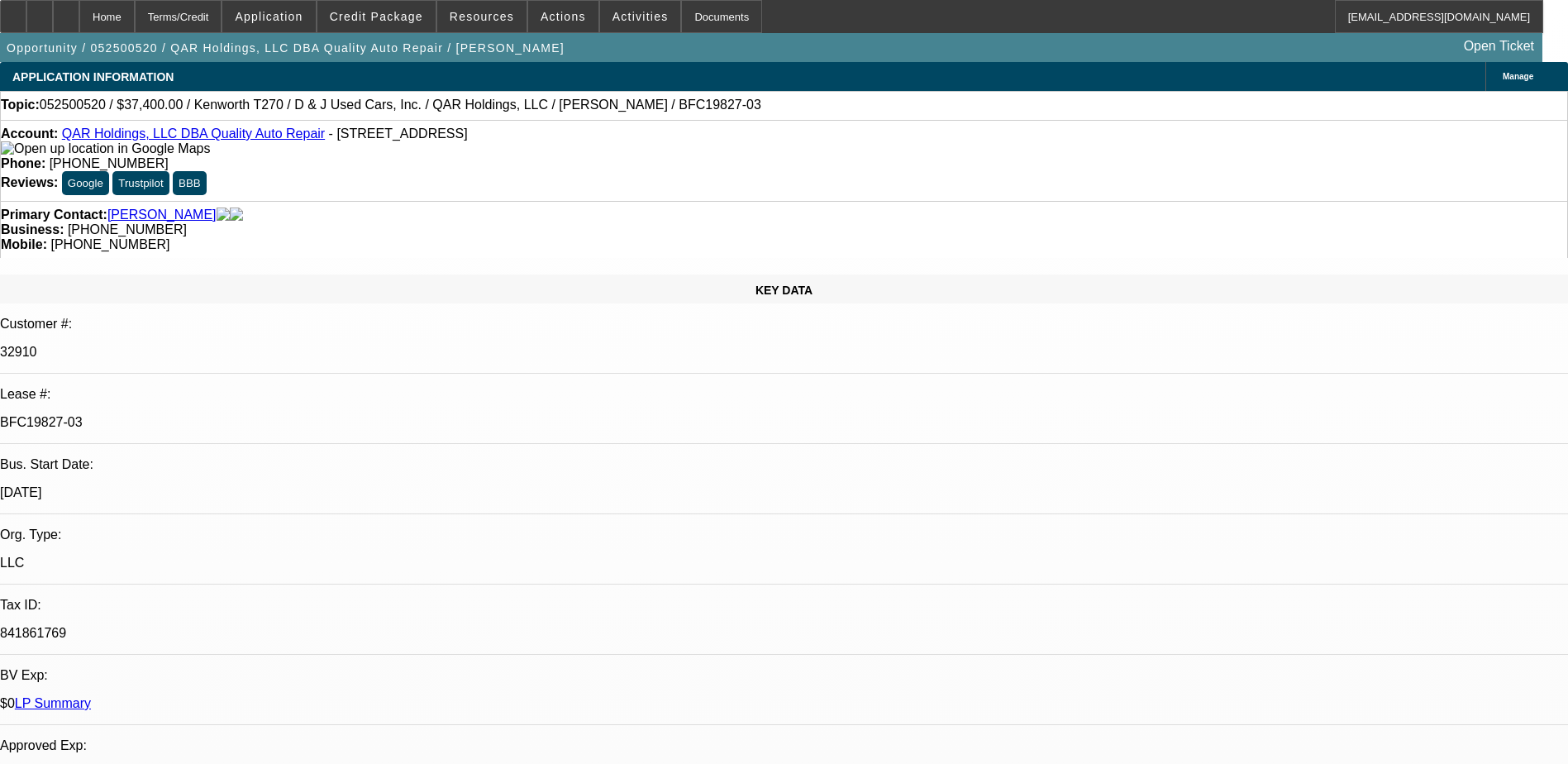
select select "6"
select select "1"
select select "2"
select select "6"
click at [383, 15] on span "Credit Package" at bounding box center [376, 16] width 94 height 13
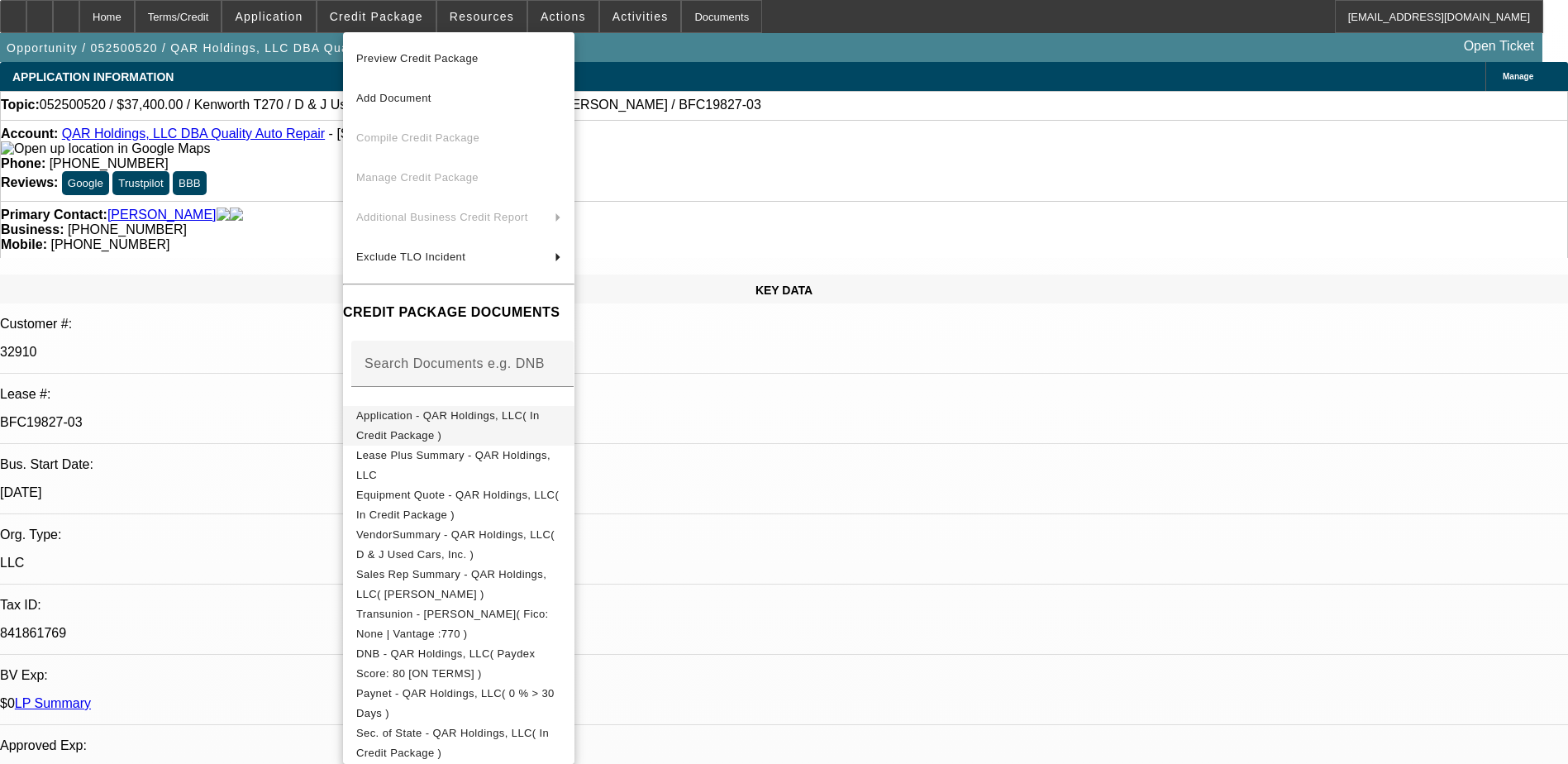
click at [486, 423] on span "Application - QAR Holdings, LLC( In Credit Package )" at bounding box center [448, 425] width 183 height 32
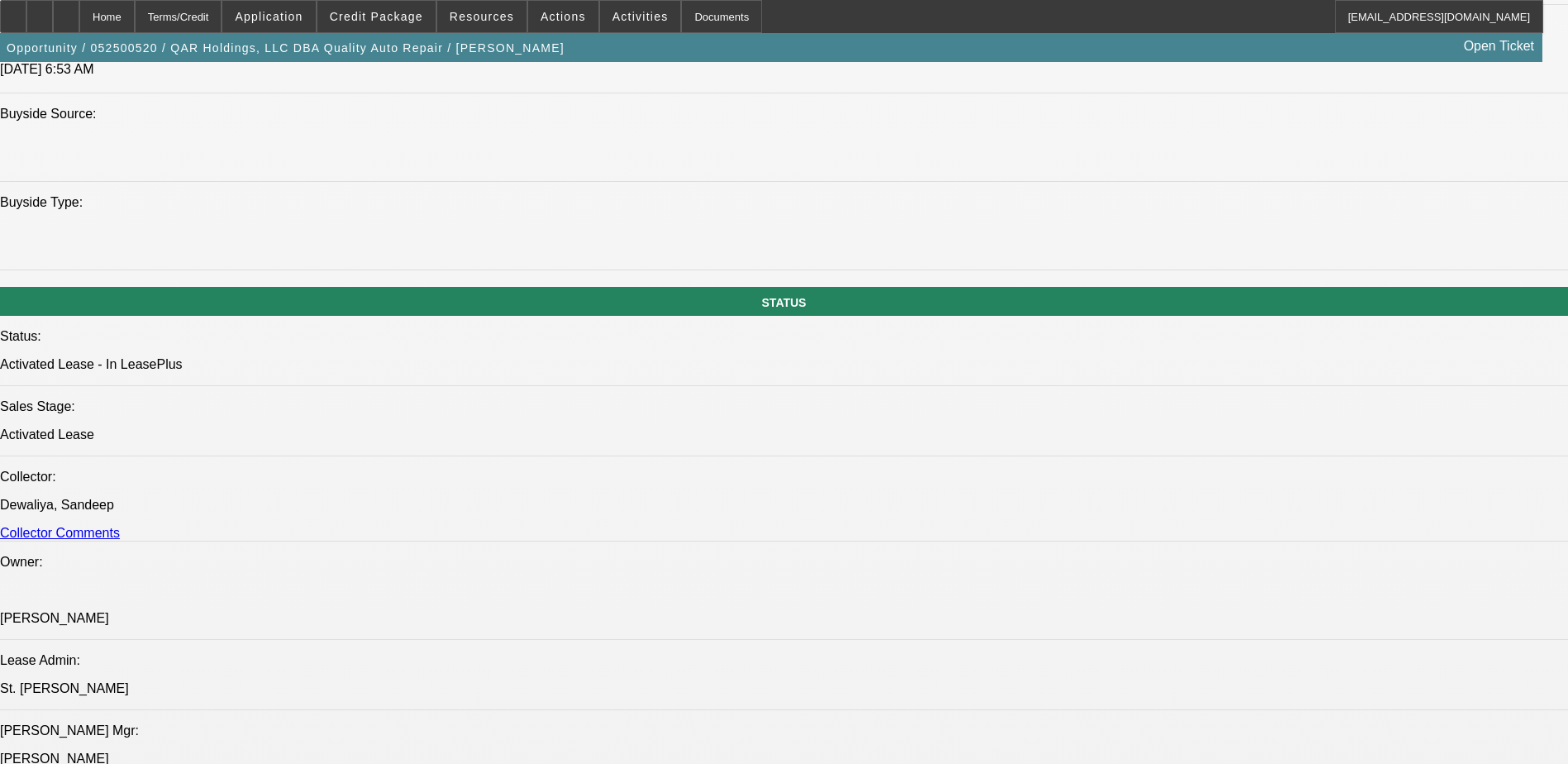
scroll to position [1405, 0]
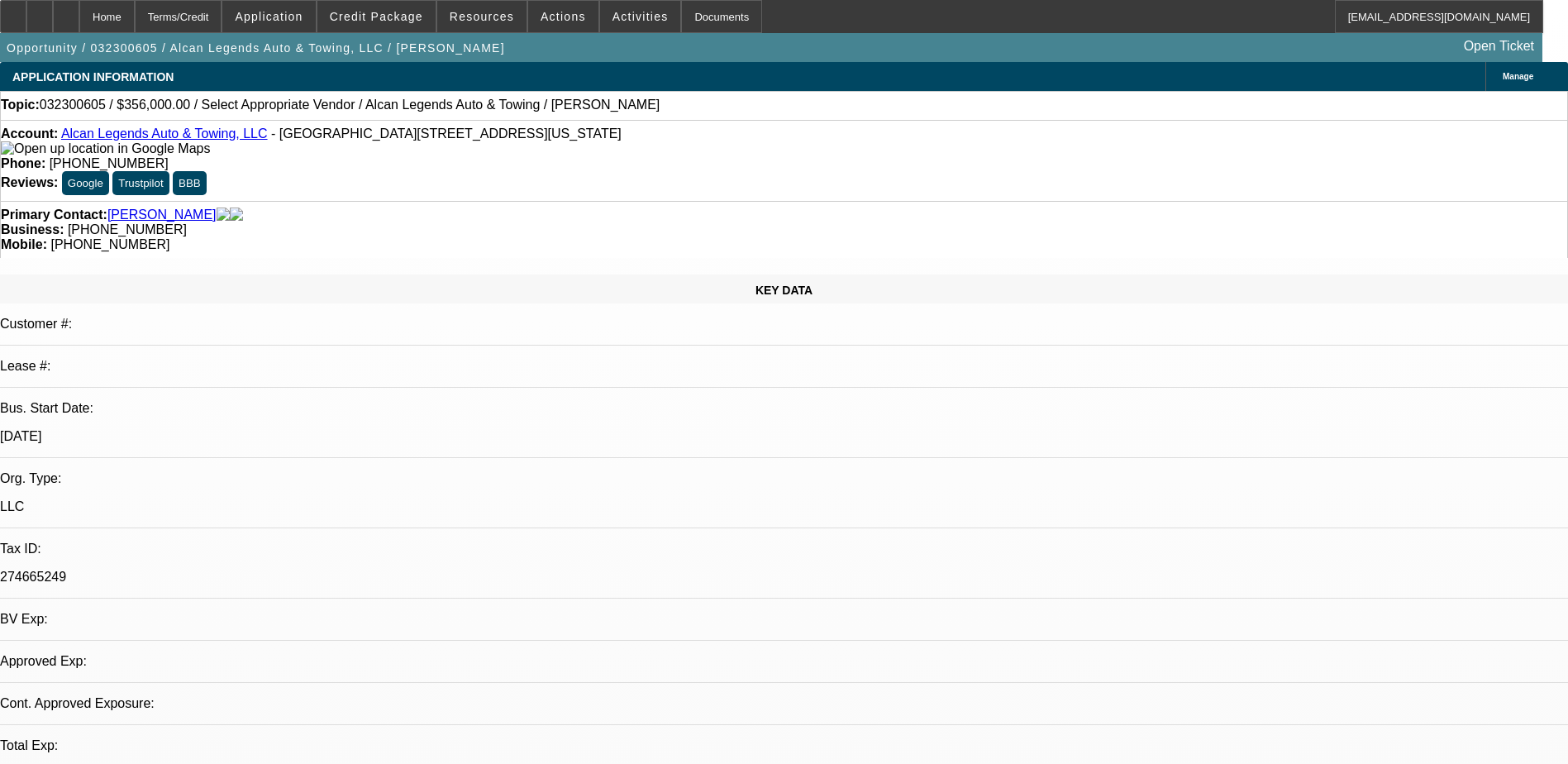
select select "0"
select select "2"
select select "0.1"
select select "1"
select select "2"
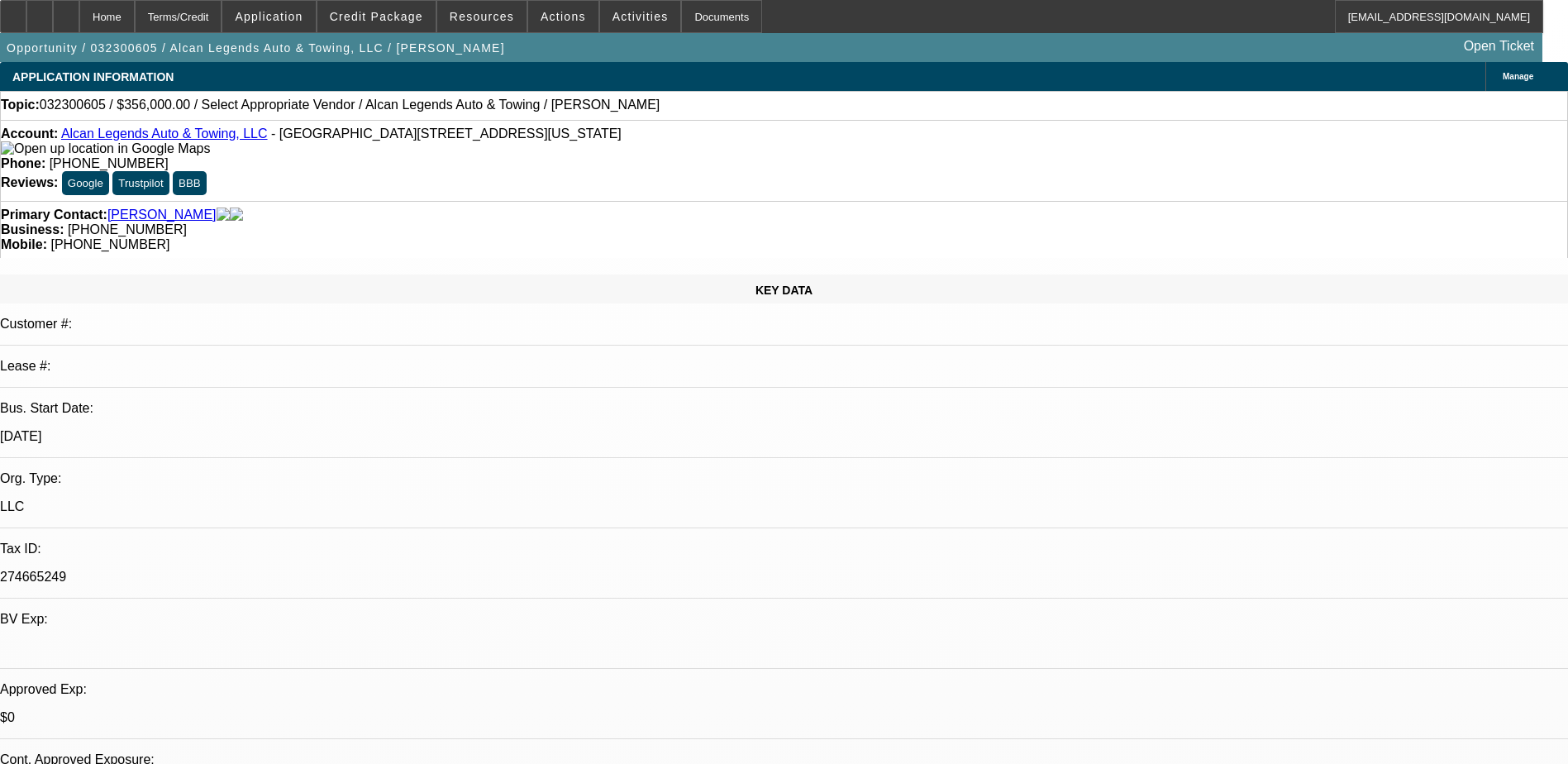
select select "4"
select select "0.1"
select select "2"
select select "0.1"
select select "0"
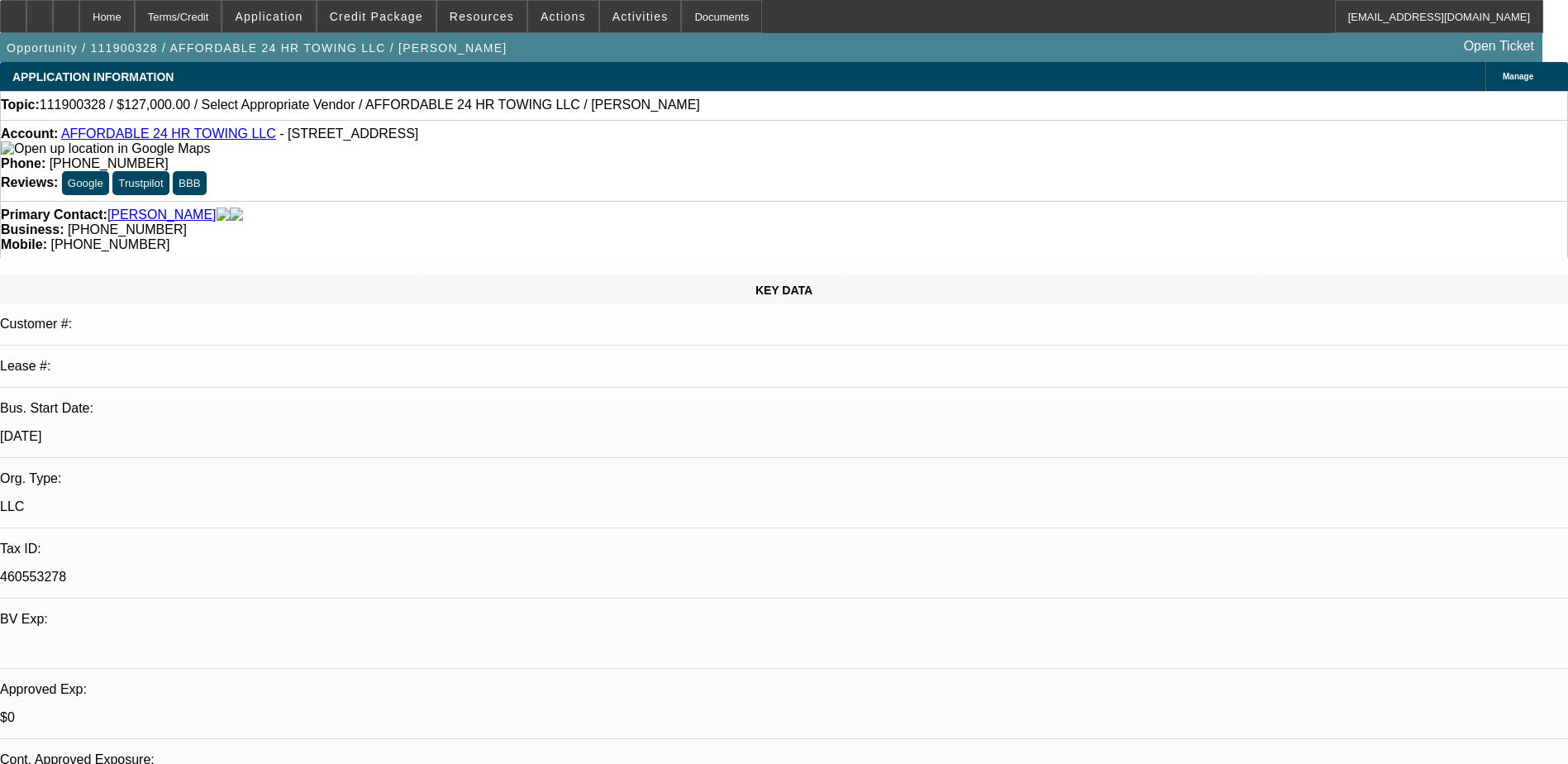
select select "2"
select select "0.1"
select select "1"
select select "2"
select select "4"
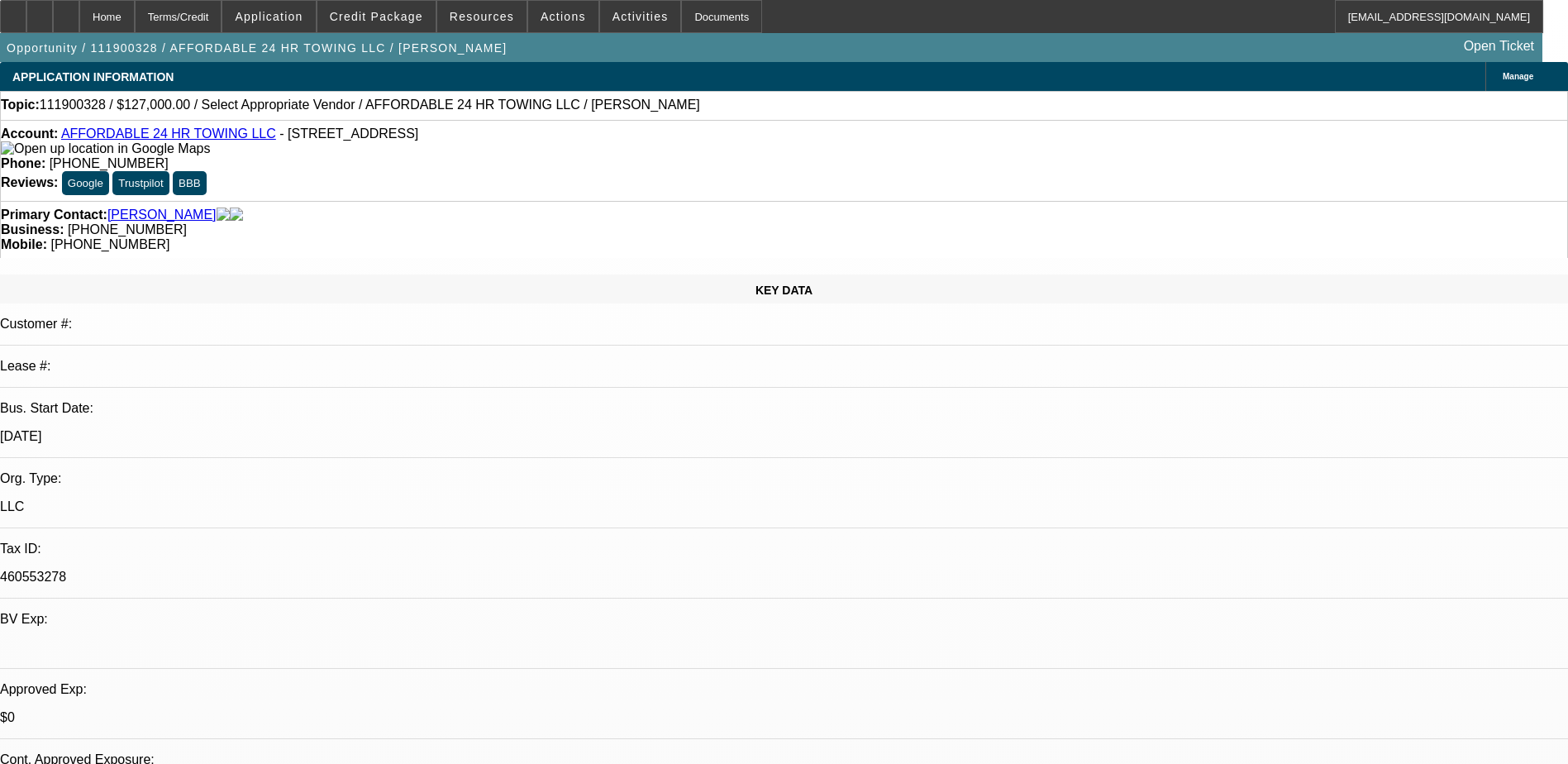
select select "1"
select select "2"
select select "4"
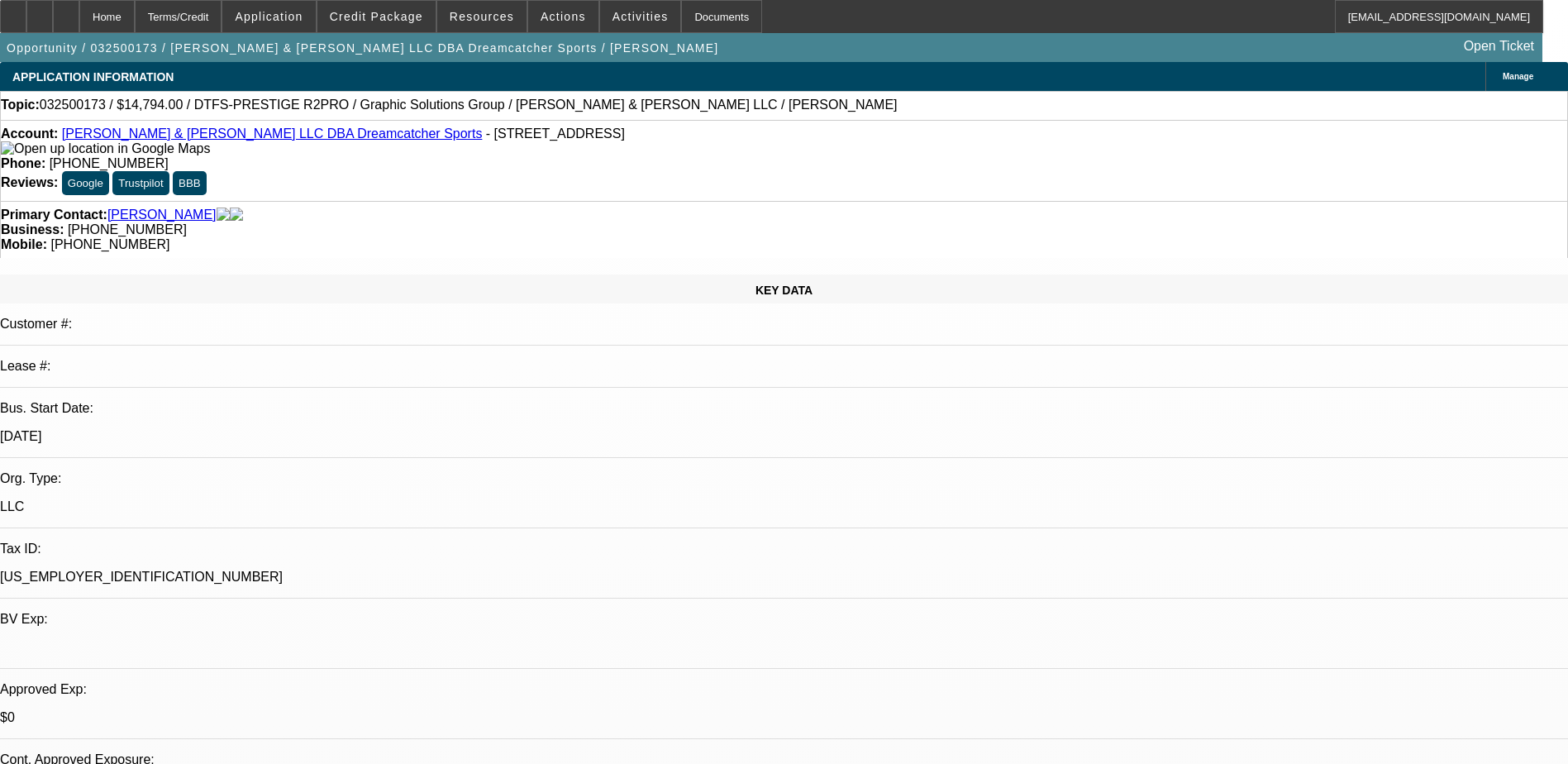
select select "0"
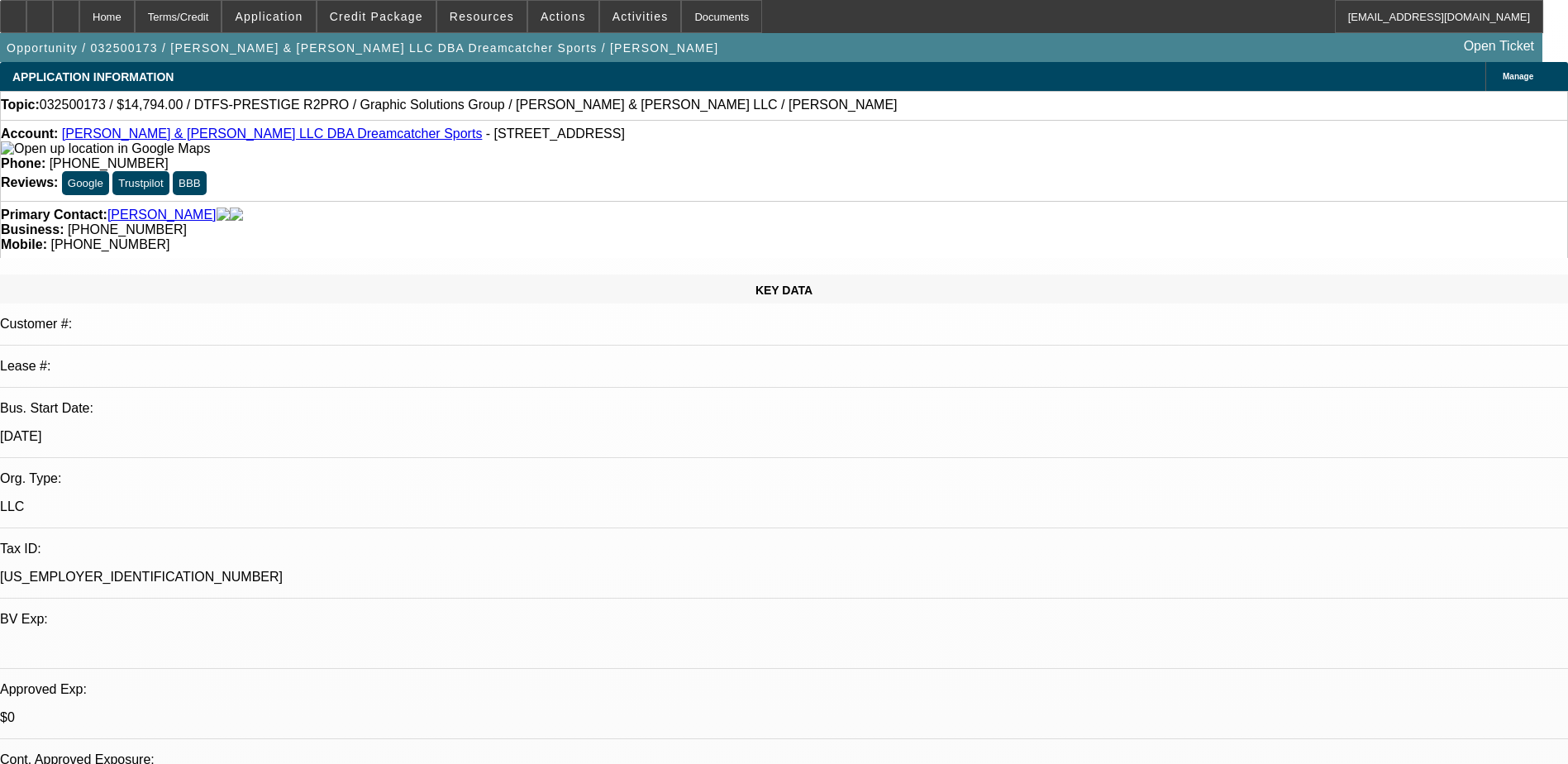
select select "0"
select select "1"
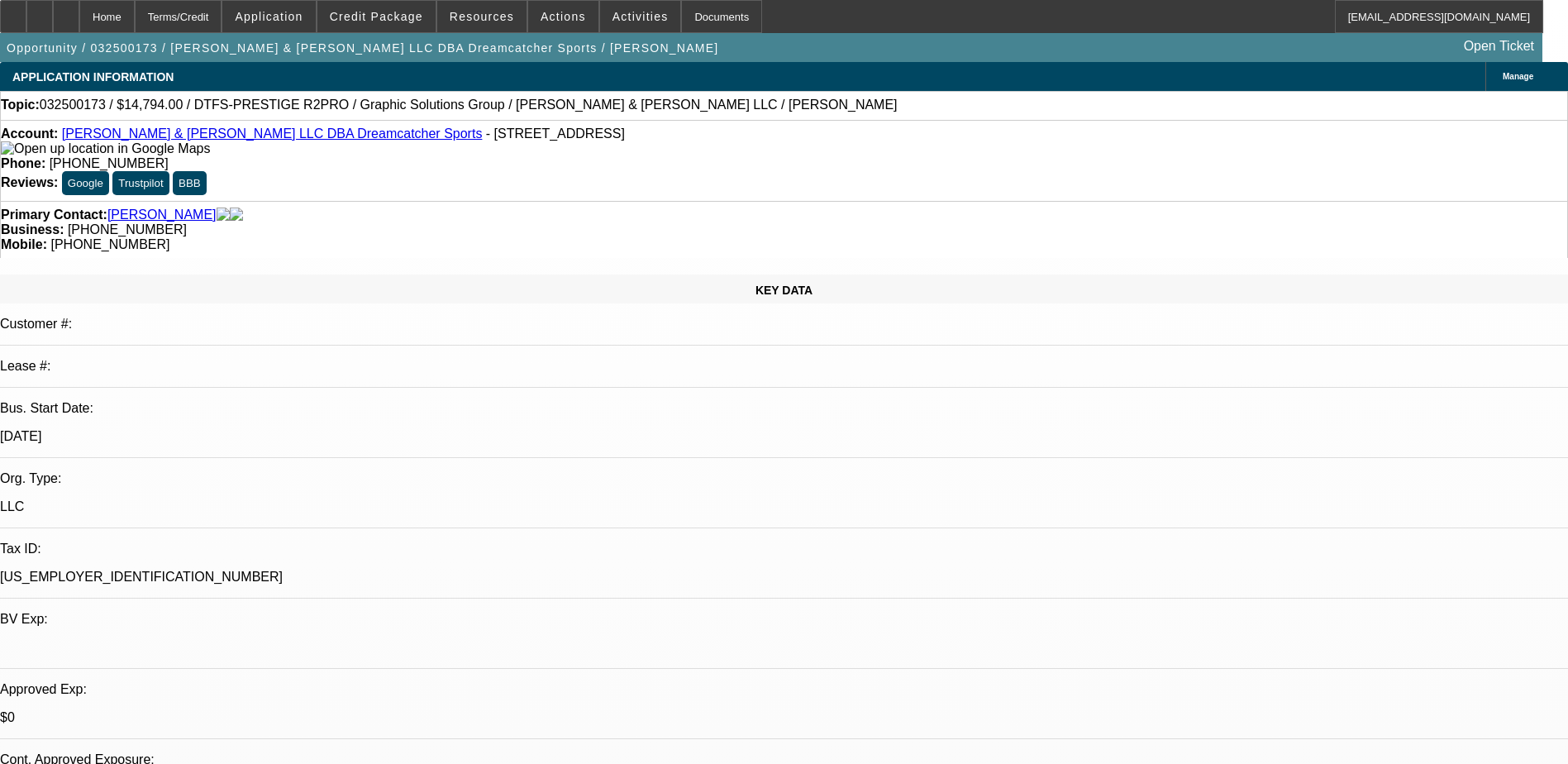
select select "3"
select select "6"
select select "1"
select select "3"
select select "6"
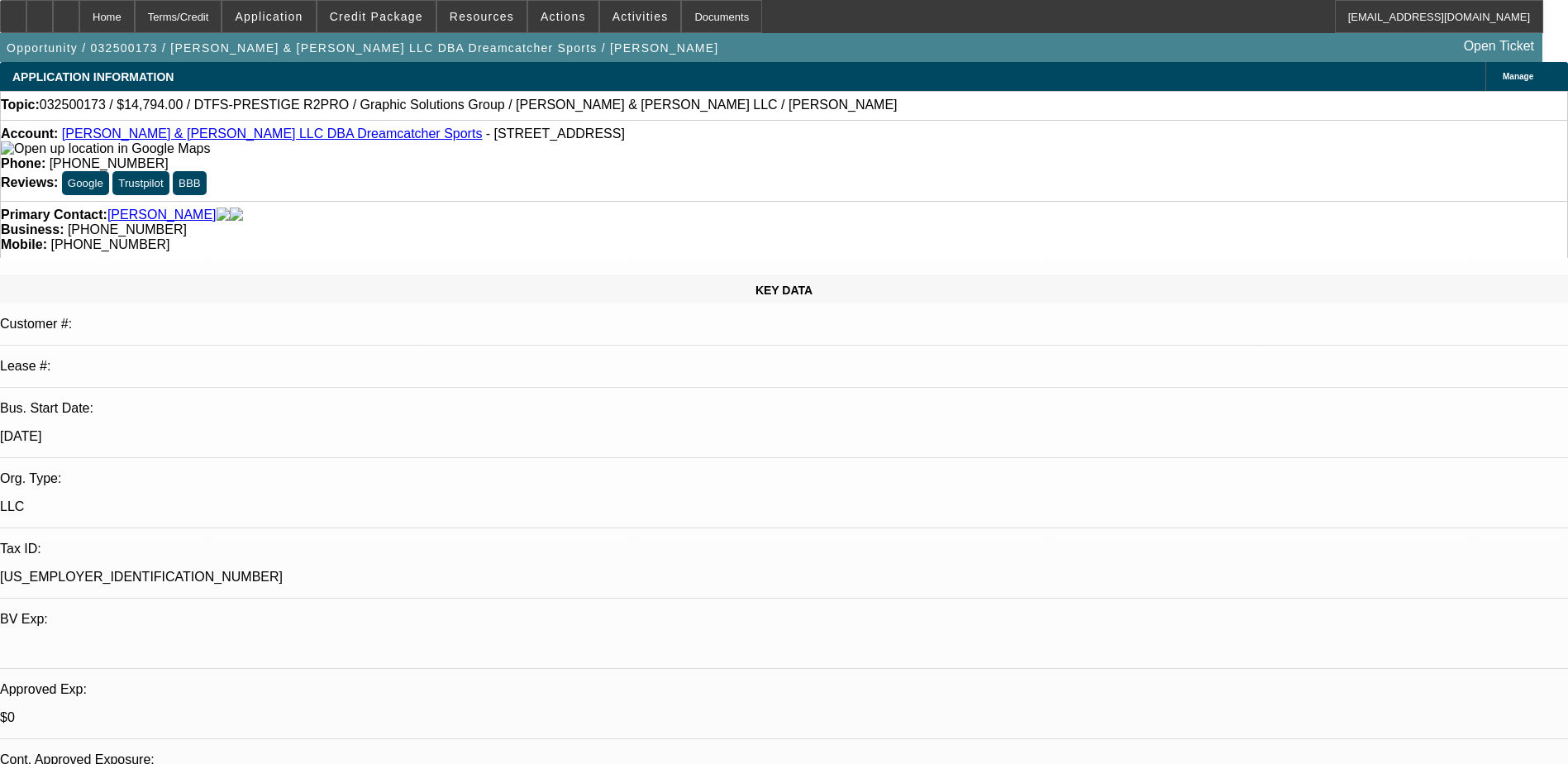
select select "1"
select select "3"
select select "6"
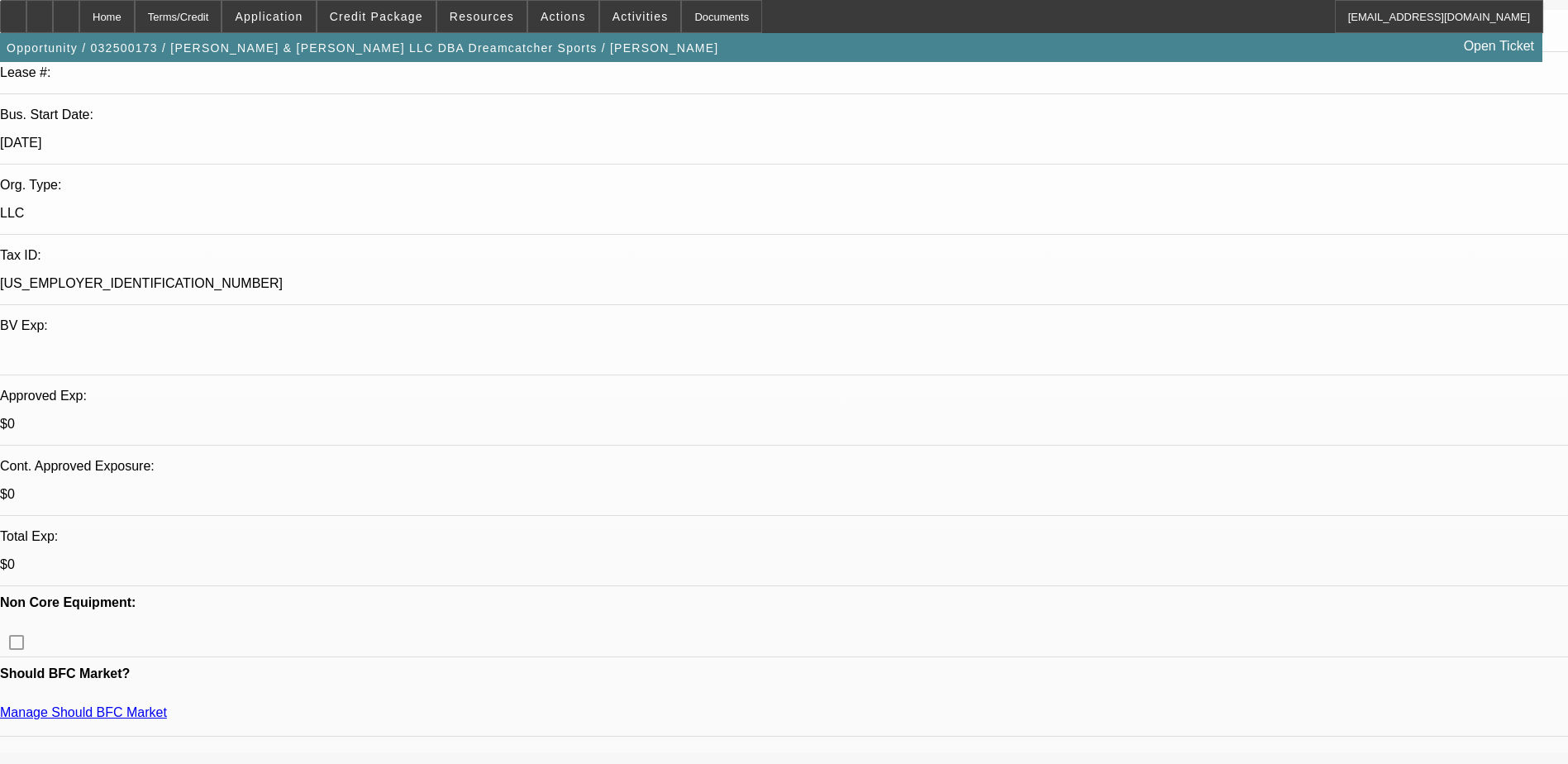
scroll to position [165, 0]
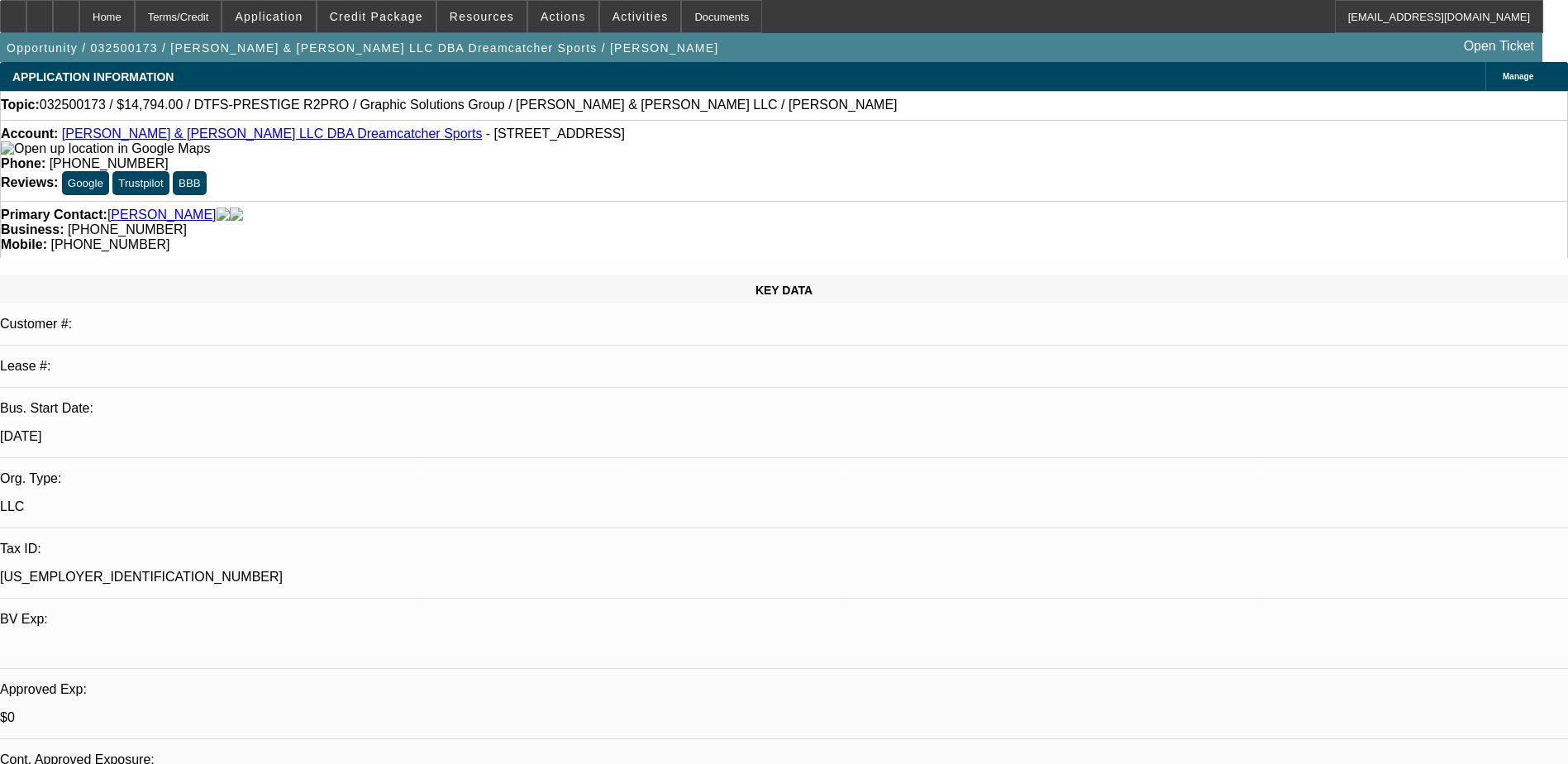
scroll to position [83, 0]
click at [385, 19] on span "Credit Package" at bounding box center [376, 16] width 94 height 13
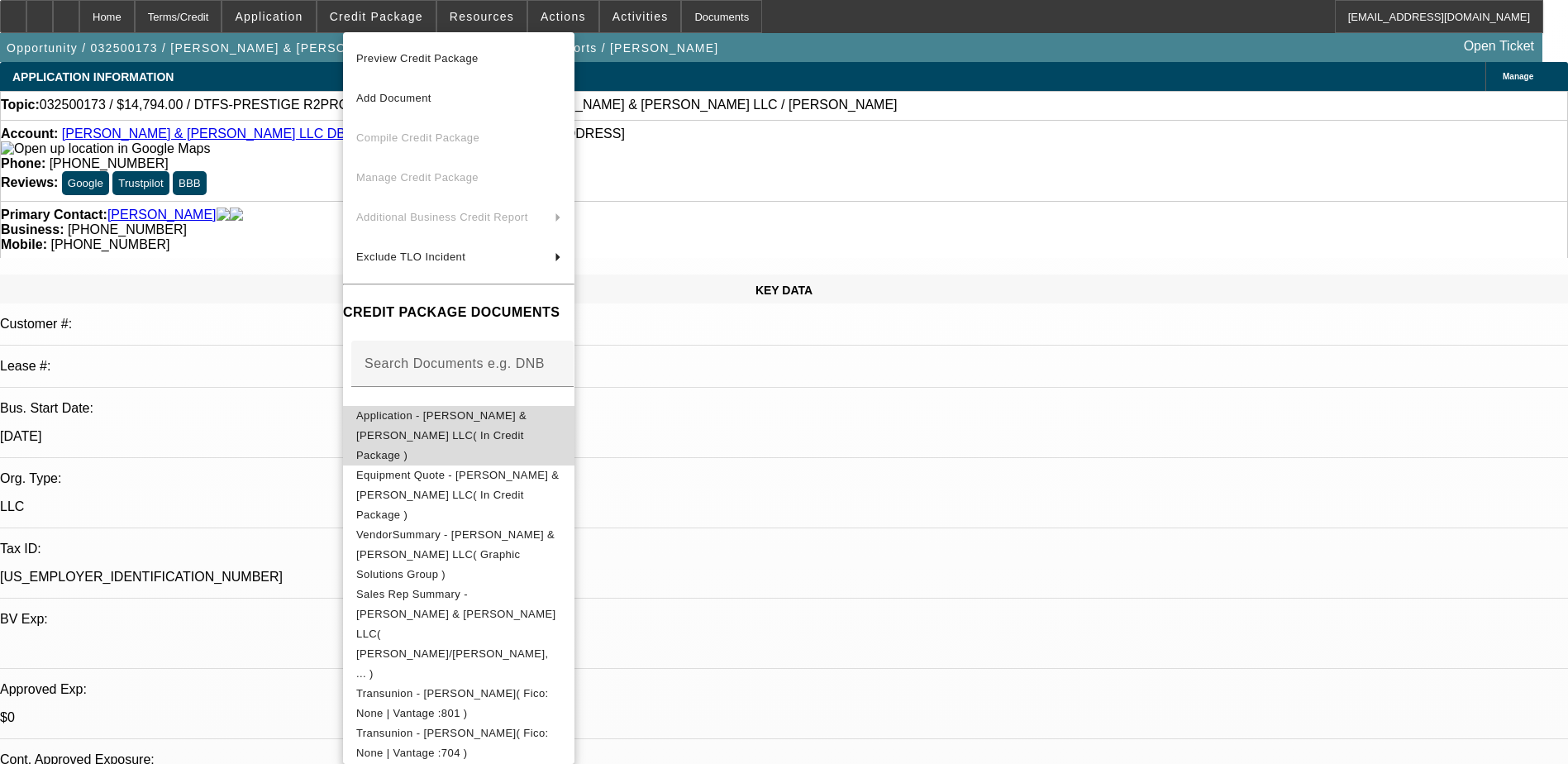
click at [460, 420] on span "Application - WRIGHT & COLLINS LLC( In Credit Package )" at bounding box center [441, 435] width 170 height 52
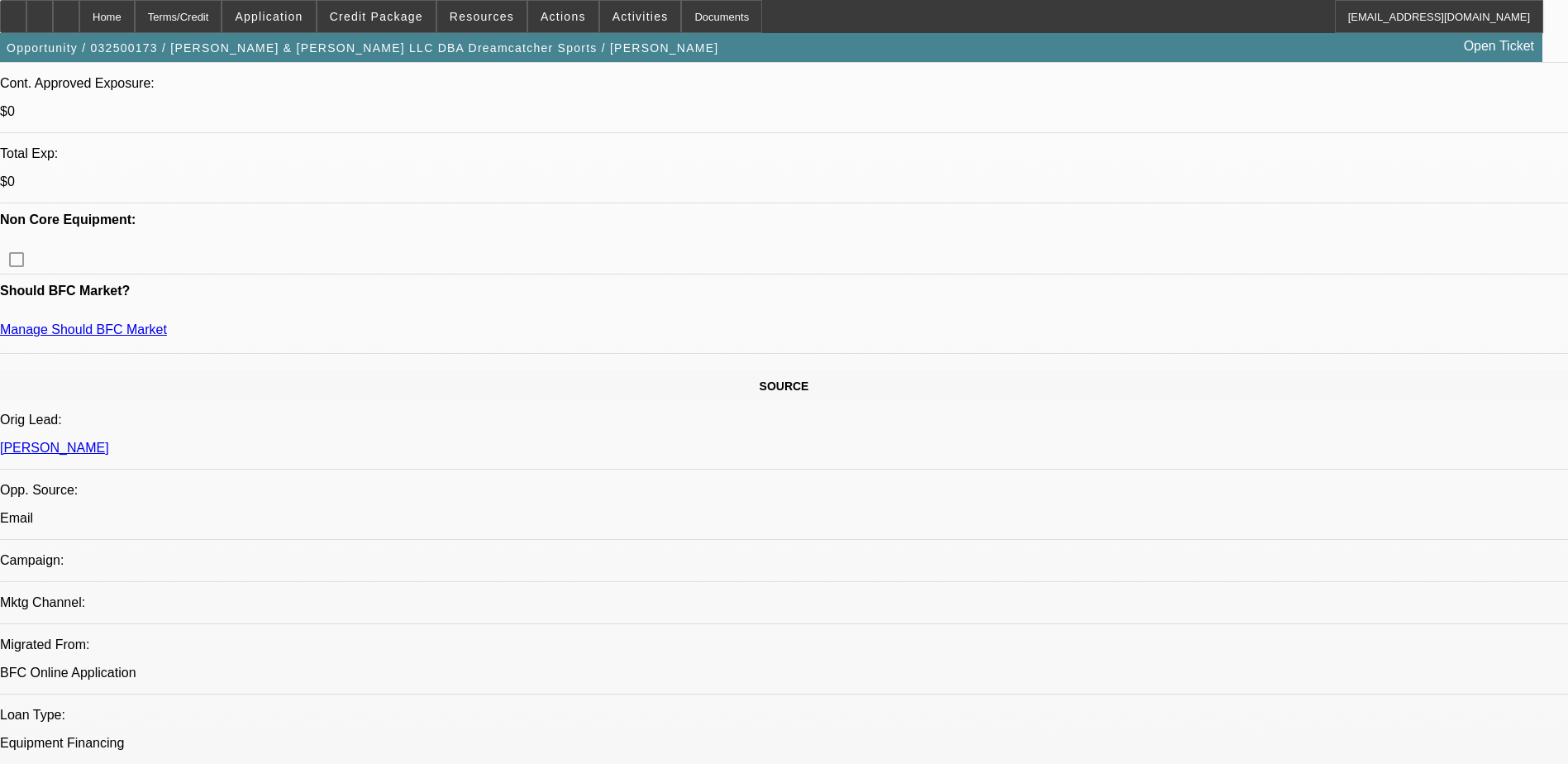
scroll to position [496, 0]
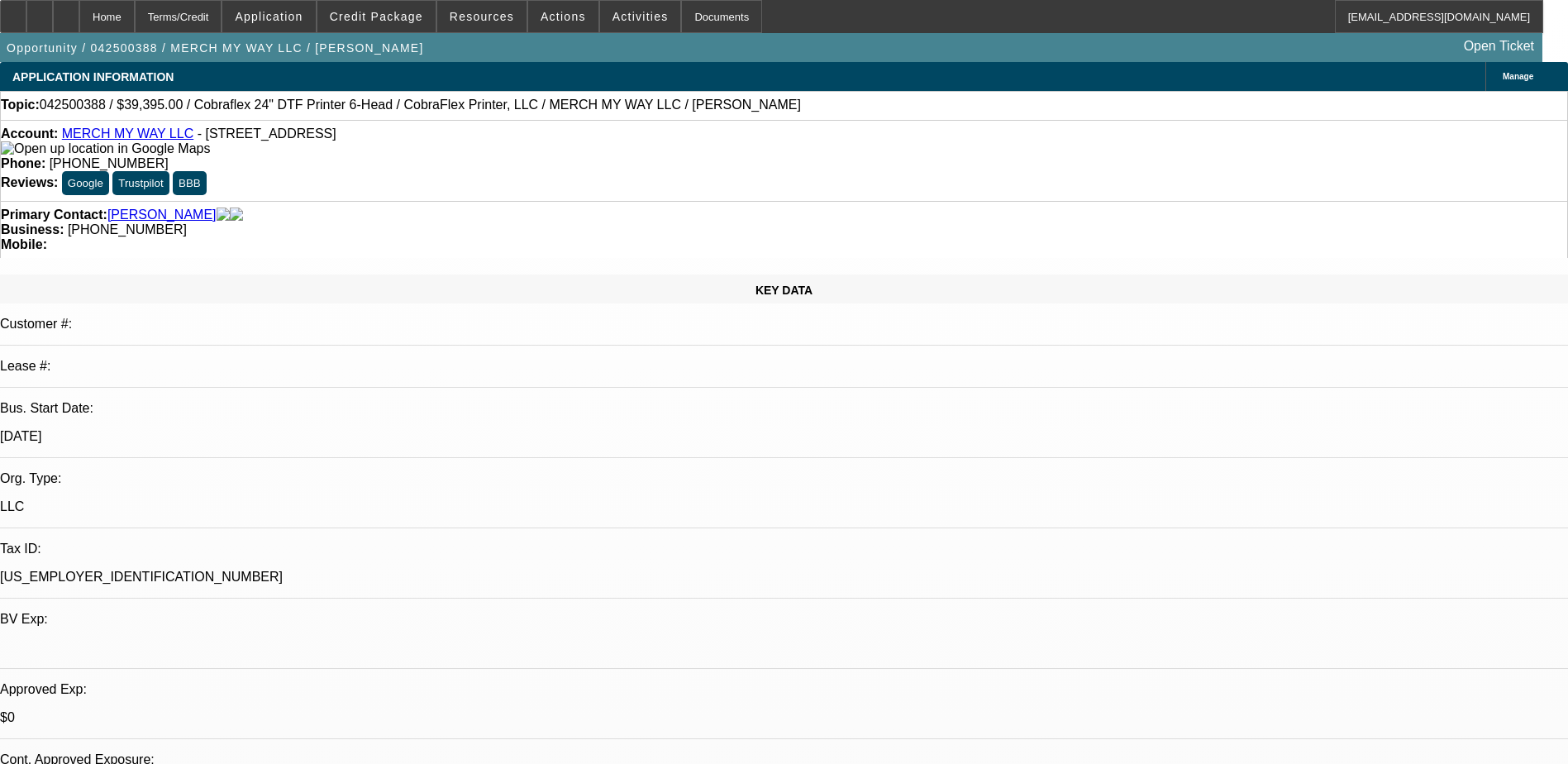
select select "0"
select select "6"
select select "0"
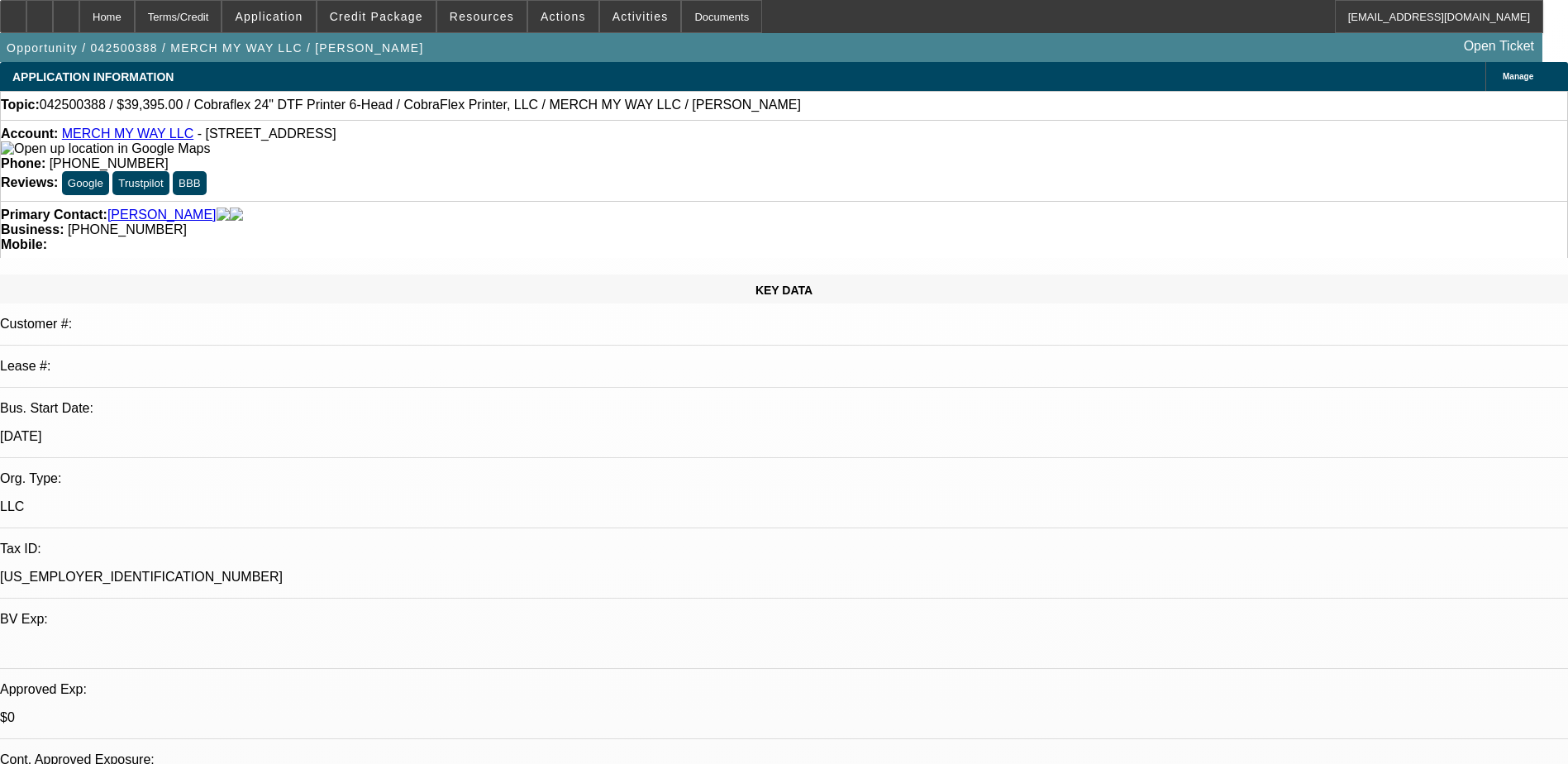
select select "0"
select select "0.1"
select select "4"
select select "0"
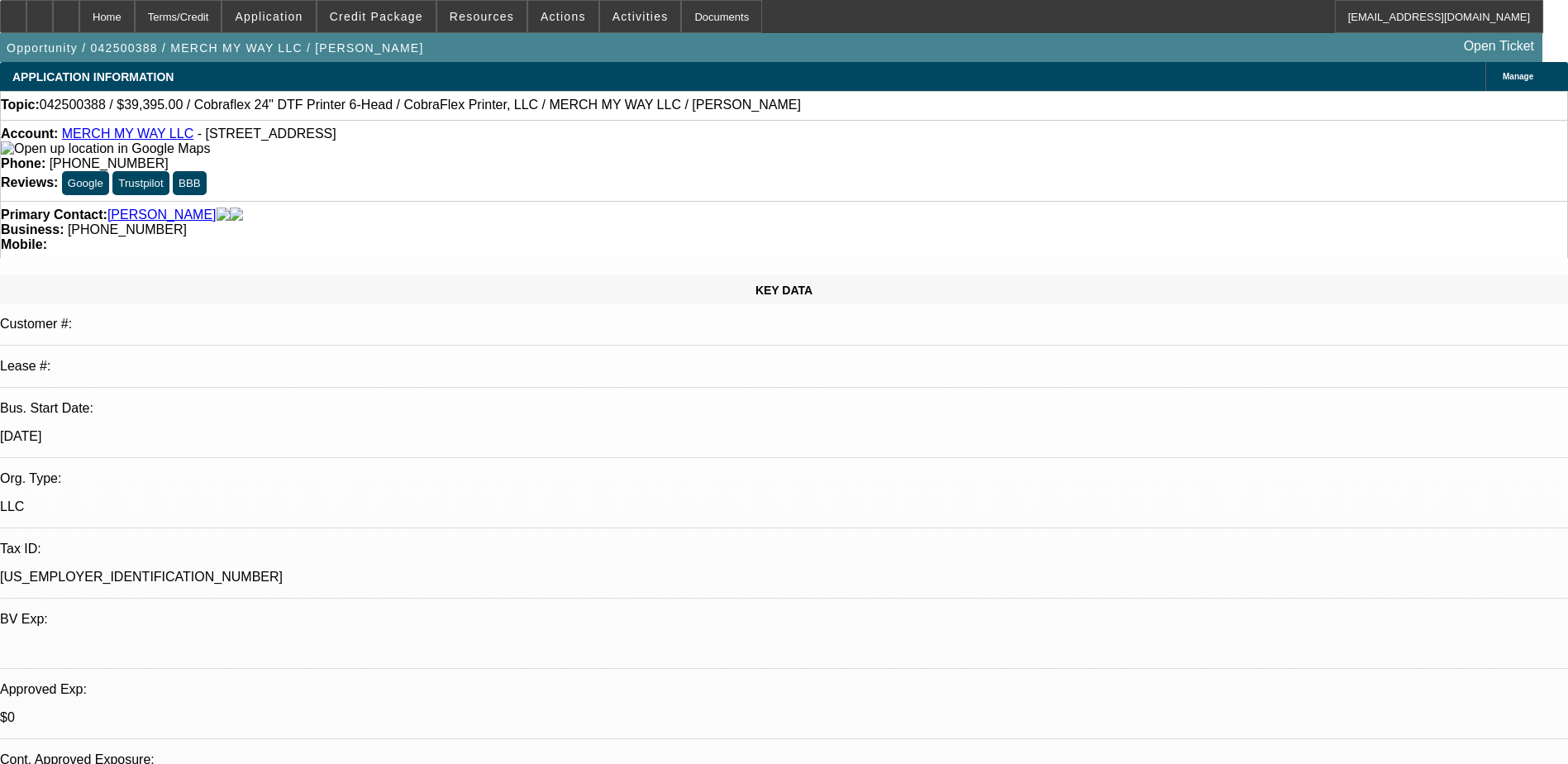
select select "0"
select select "6"
select select "0"
select select "3"
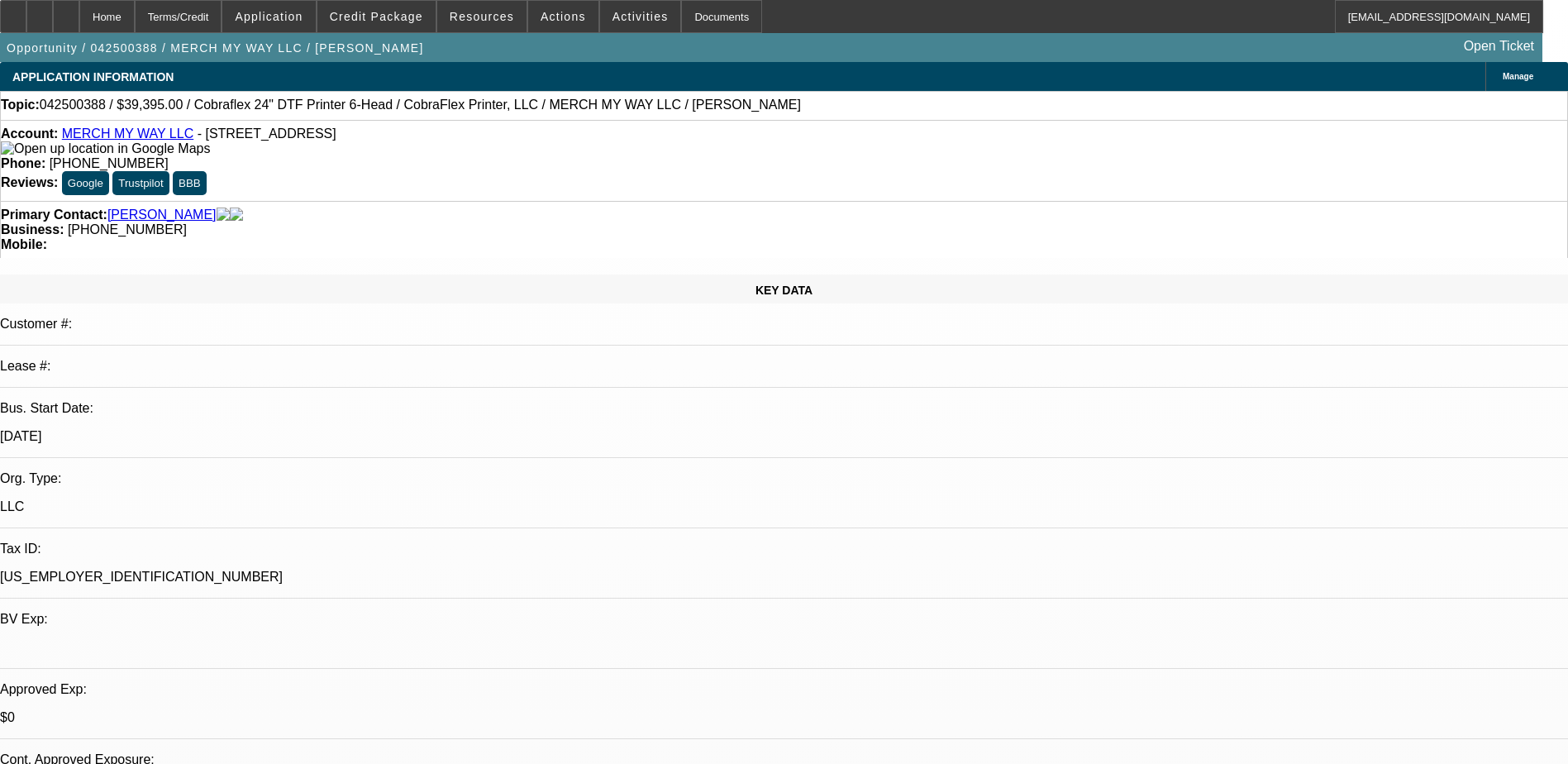
select select "0"
select select "6"
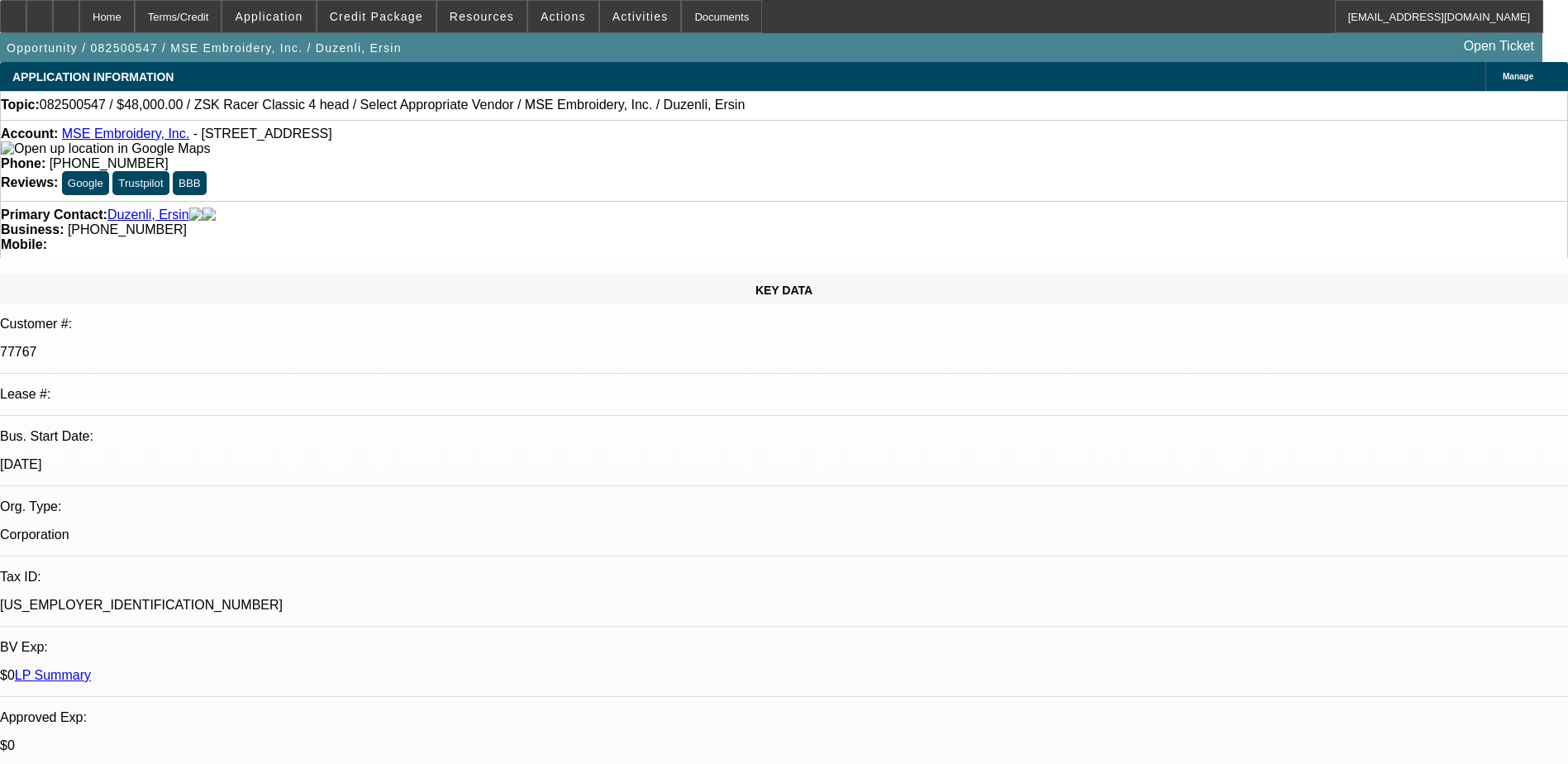
select select "0"
select select "2"
select select "0.1"
select select "4"
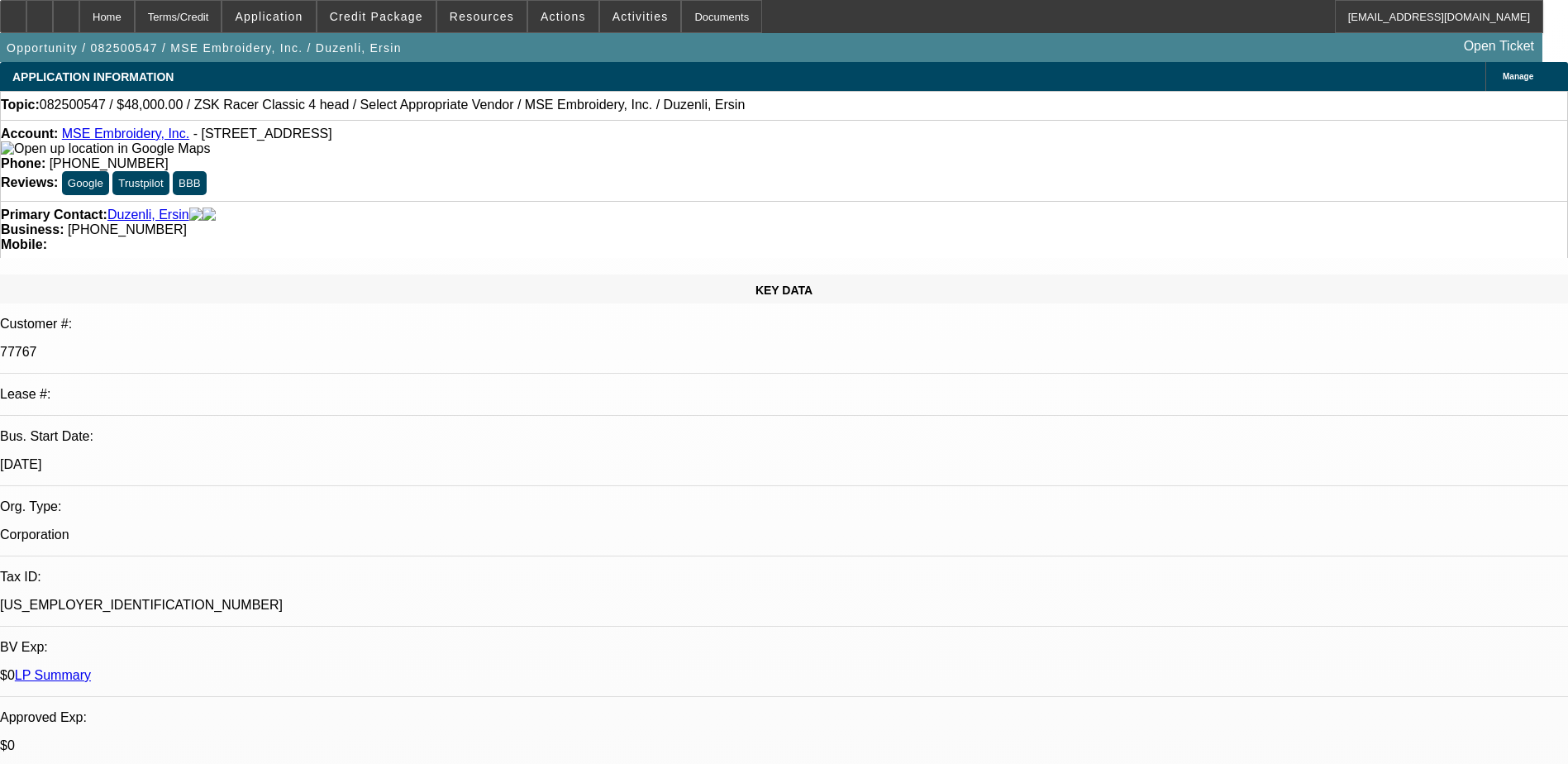
select select "0"
select select "2"
select select "0.1"
select select "4"
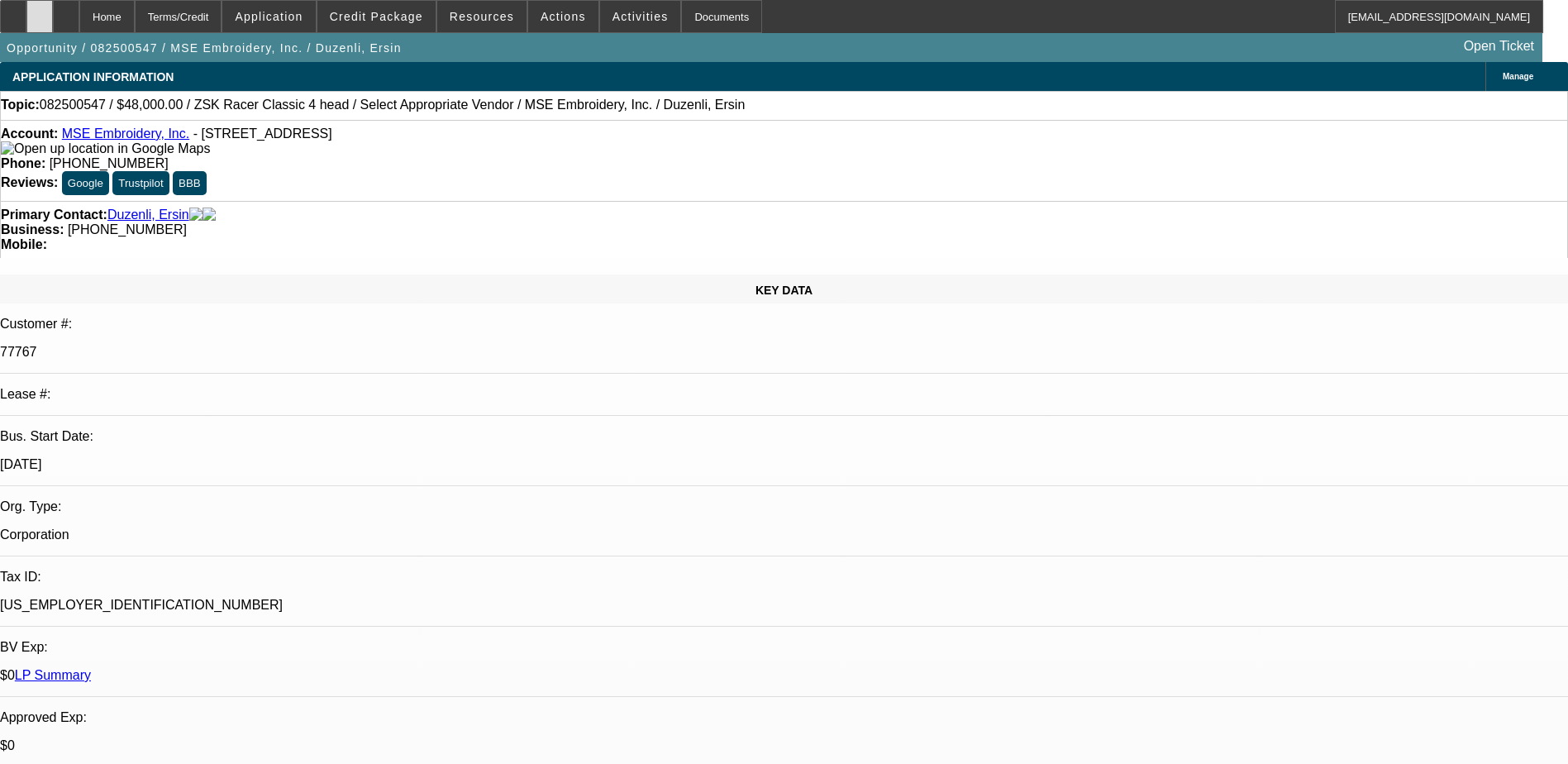
click at [53, 14] on div at bounding box center [40, 16] width 27 height 33
